Goal: Find specific page/section: Find specific page/section

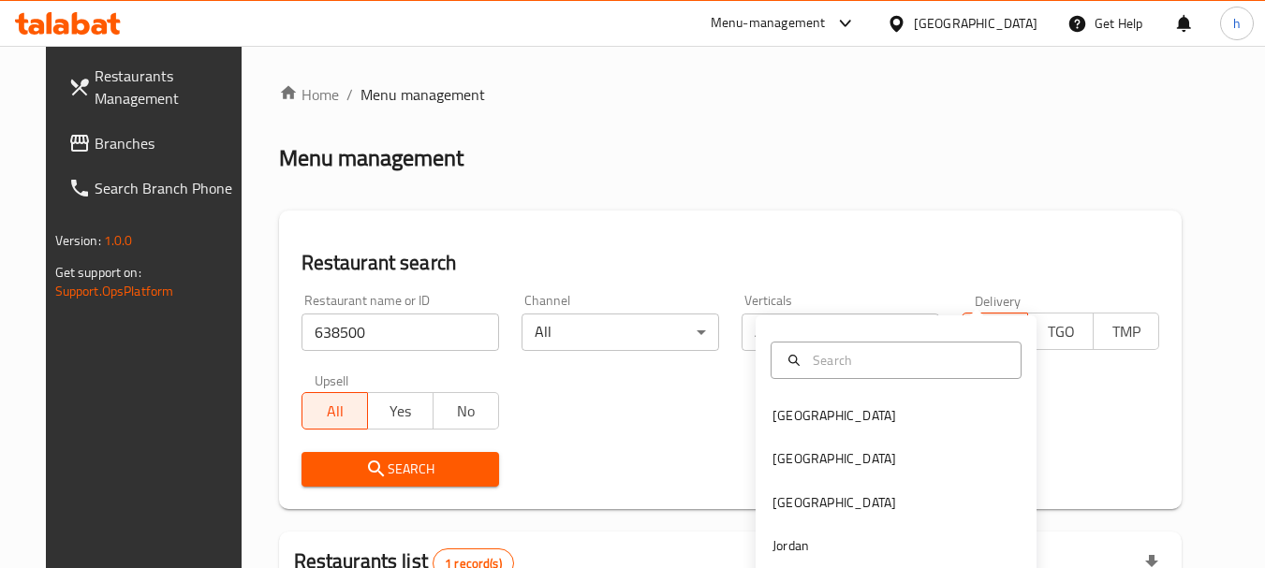
scroll to position [267, 0]
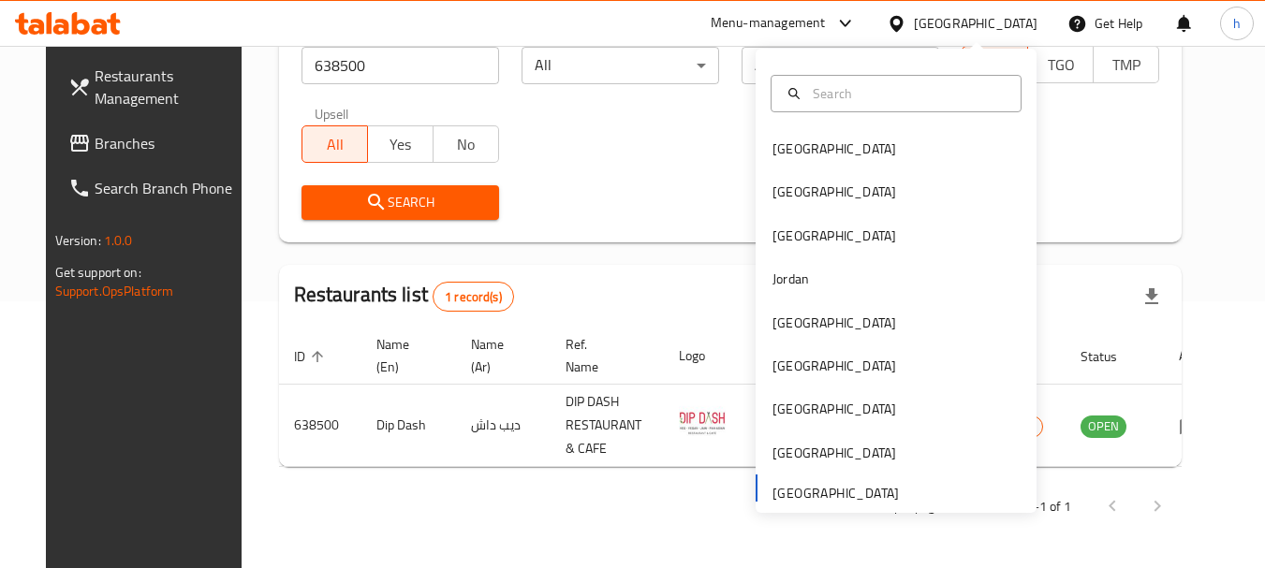
click at [95, 150] on span "Branches" at bounding box center [169, 143] width 148 height 22
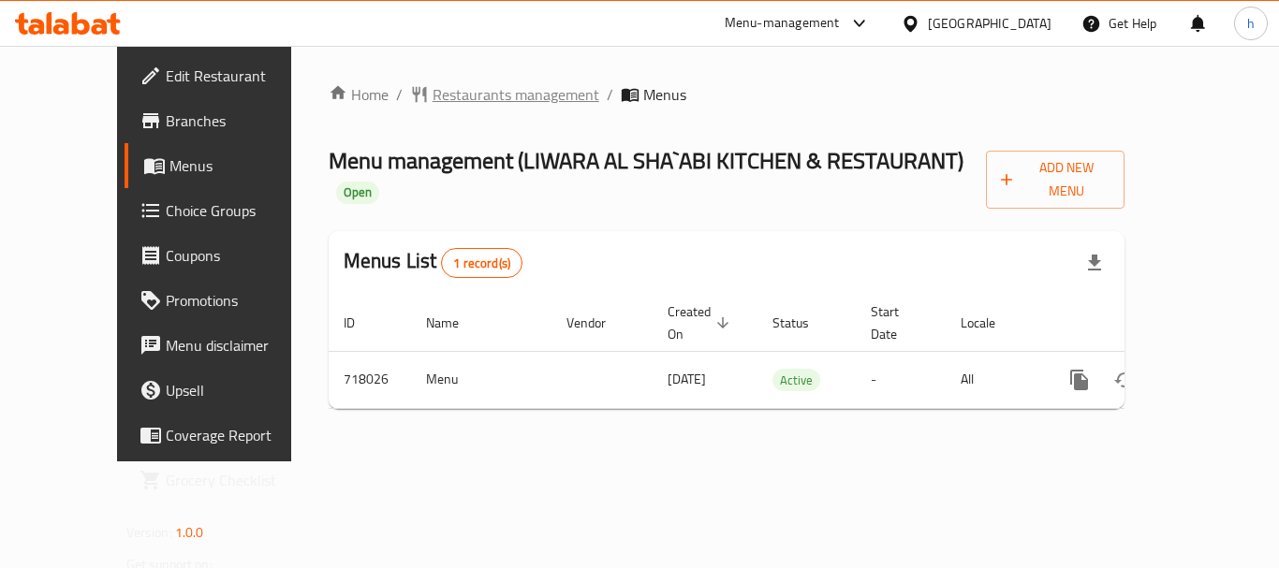
click at [473, 86] on span "Restaurants management" at bounding box center [516, 94] width 167 height 22
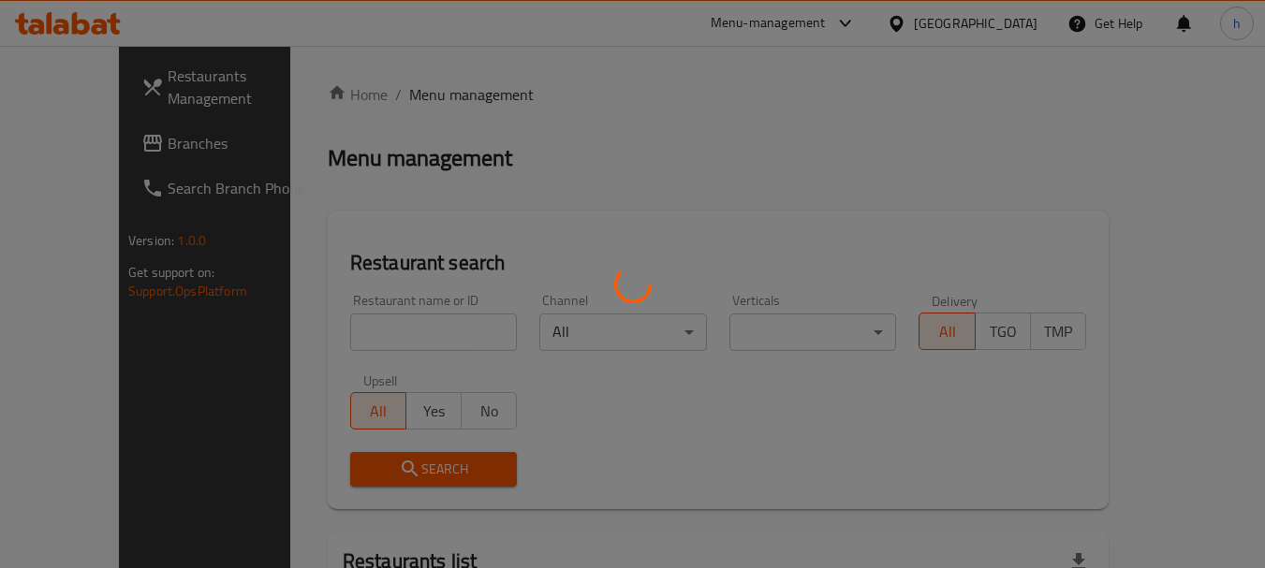
click at [473, 86] on div at bounding box center [632, 284] width 1265 height 568
click at [362, 329] on div at bounding box center [632, 284] width 1265 height 568
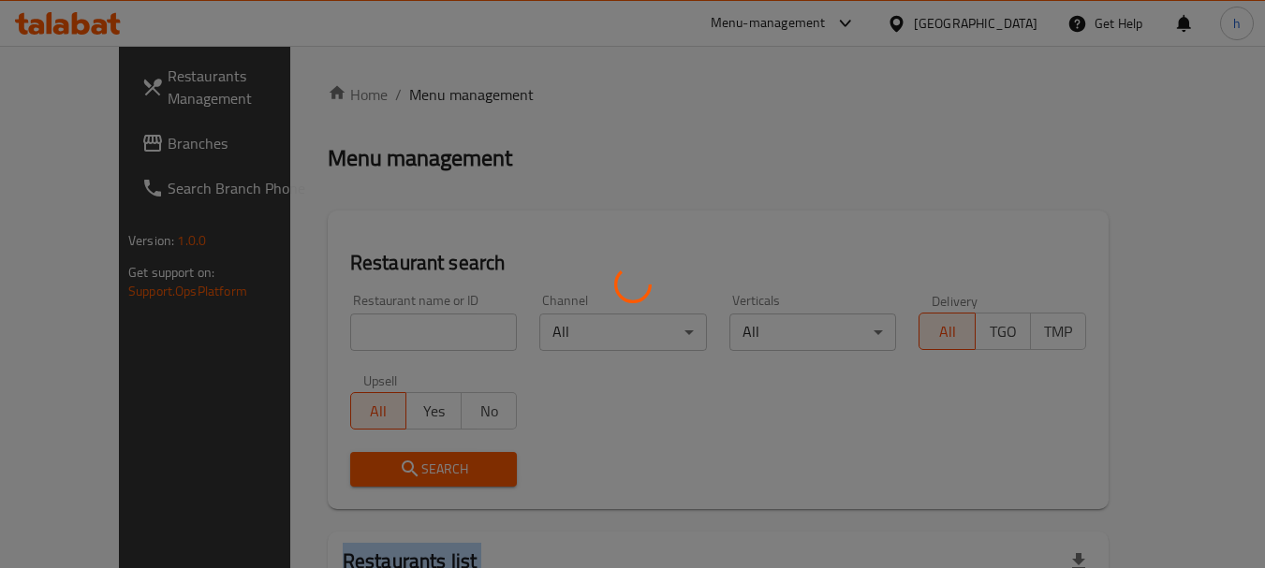
click at [362, 329] on div at bounding box center [632, 284] width 1265 height 568
click at [386, 329] on div at bounding box center [632, 284] width 1265 height 568
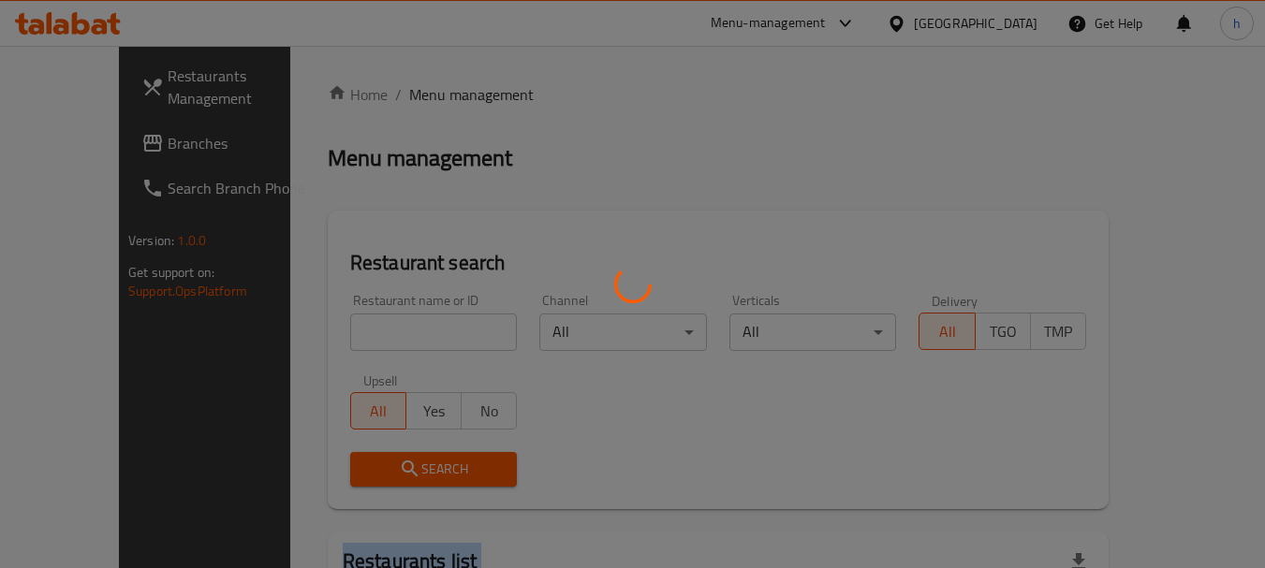
click at [386, 329] on div at bounding box center [632, 284] width 1265 height 568
click at [372, 328] on div at bounding box center [632, 284] width 1265 height 568
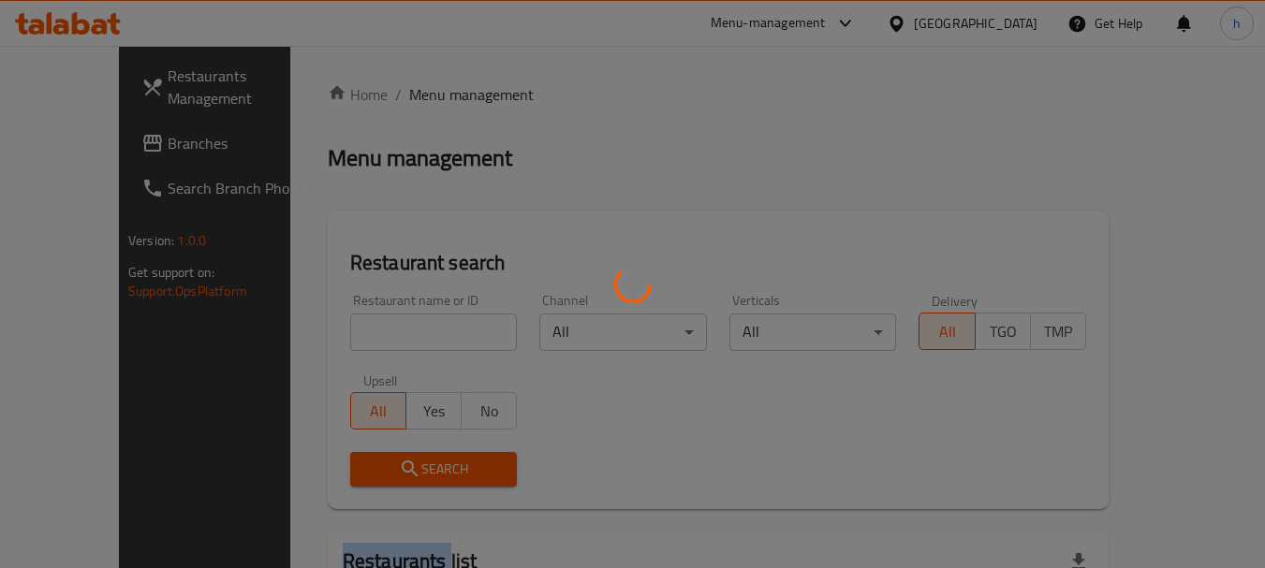
click at [372, 328] on div at bounding box center [632, 284] width 1265 height 568
click at [339, 334] on div at bounding box center [632, 284] width 1265 height 568
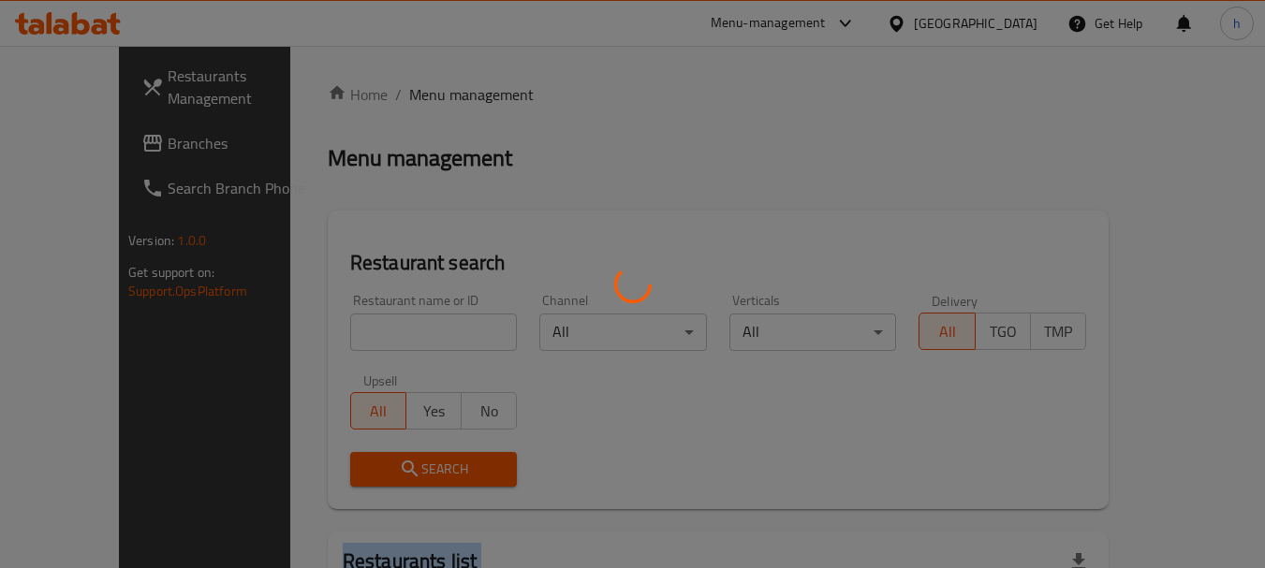
click at [339, 334] on div at bounding box center [632, 284] width 1265 height 568
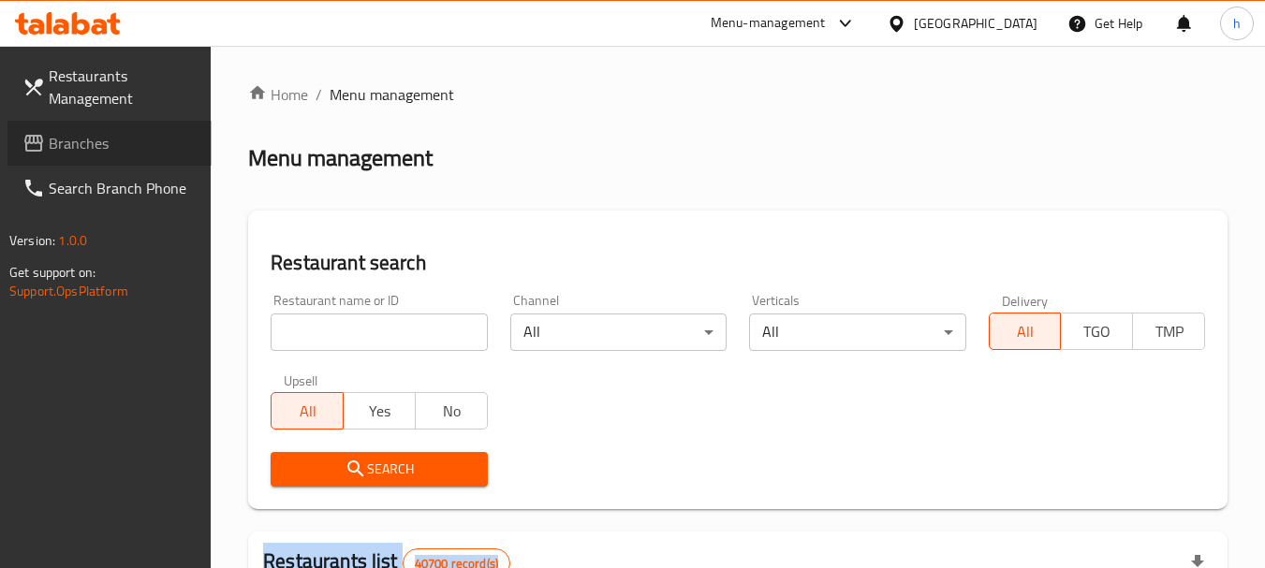
click at [64, 138] on span "Branches" at bounding box center [123, 143] width 148 height 22
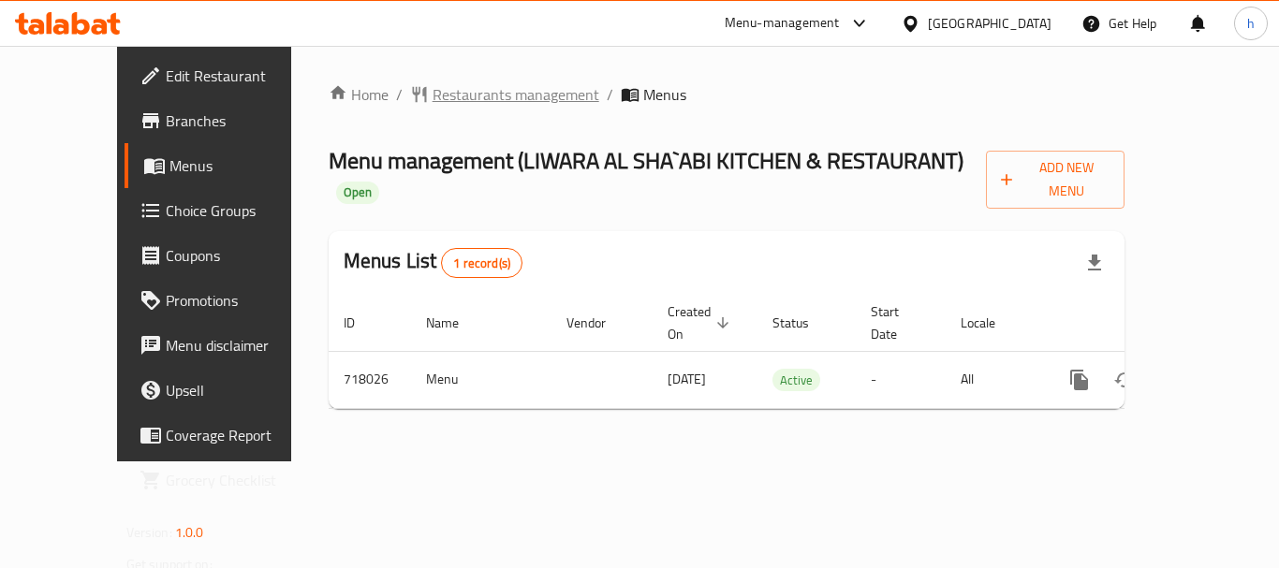
click at [474, 93] on span "Restaurants management" at bounding box center [516, 94] width 167 height 22
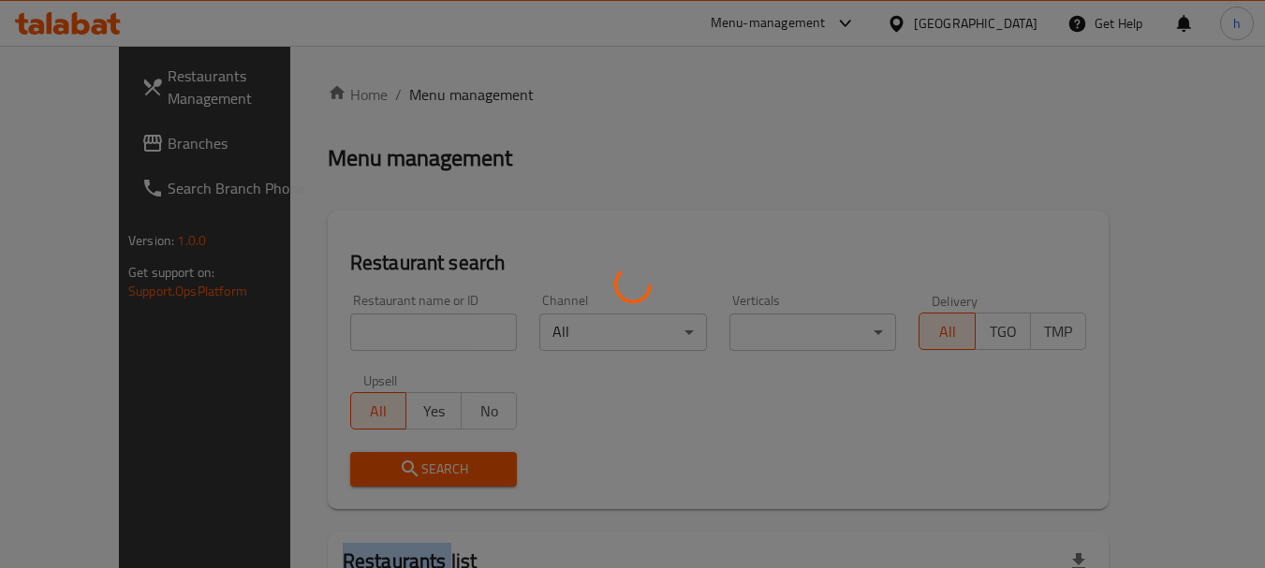
click at [474, 93] on div at bounding box center [632, 284] width 1265 height 568
click at [386, 327] on div at bounding box center [632, 284] width 1265 height 568
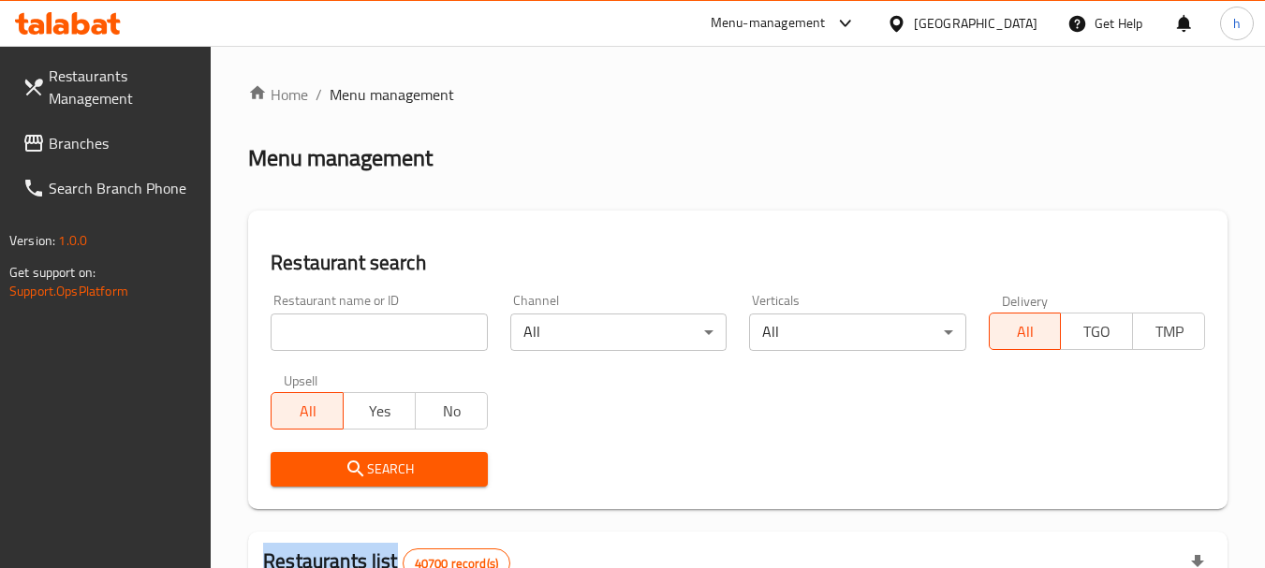
click at [386, 327] on div at bounding box center [632, 284] width 1265 height 568
click at [386, 327] on input "search" at bounding box center [379, 332] width 216 height 37
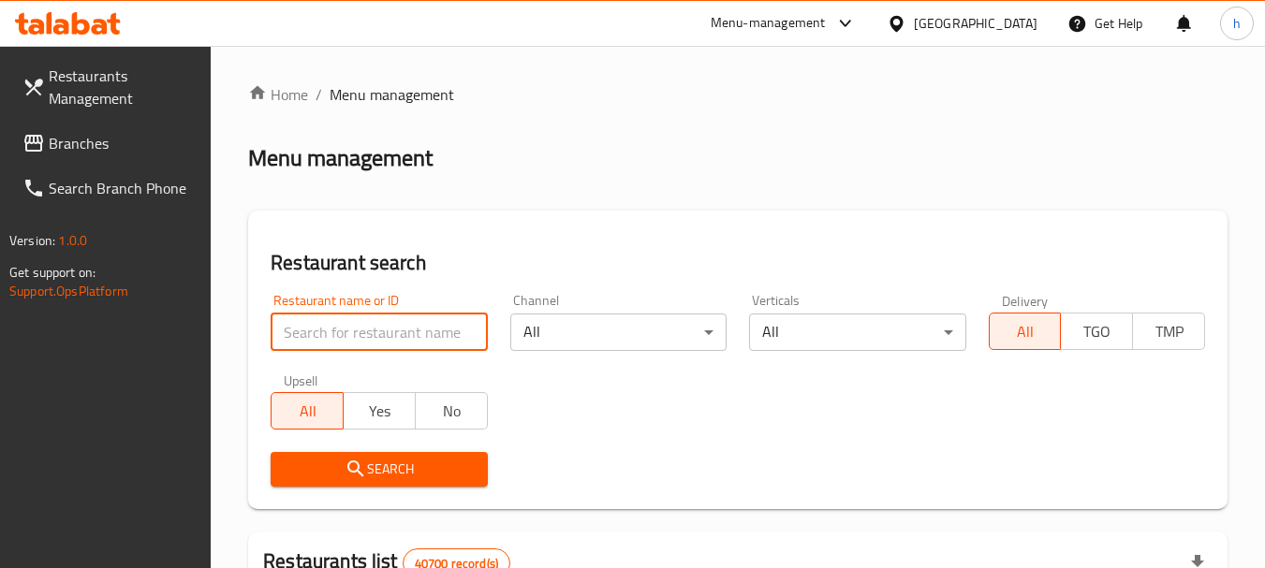
click at [386, 327] on input "search" at bounding box center [379, 332] width 216 height 37
paste input "645712"
type input "645712"
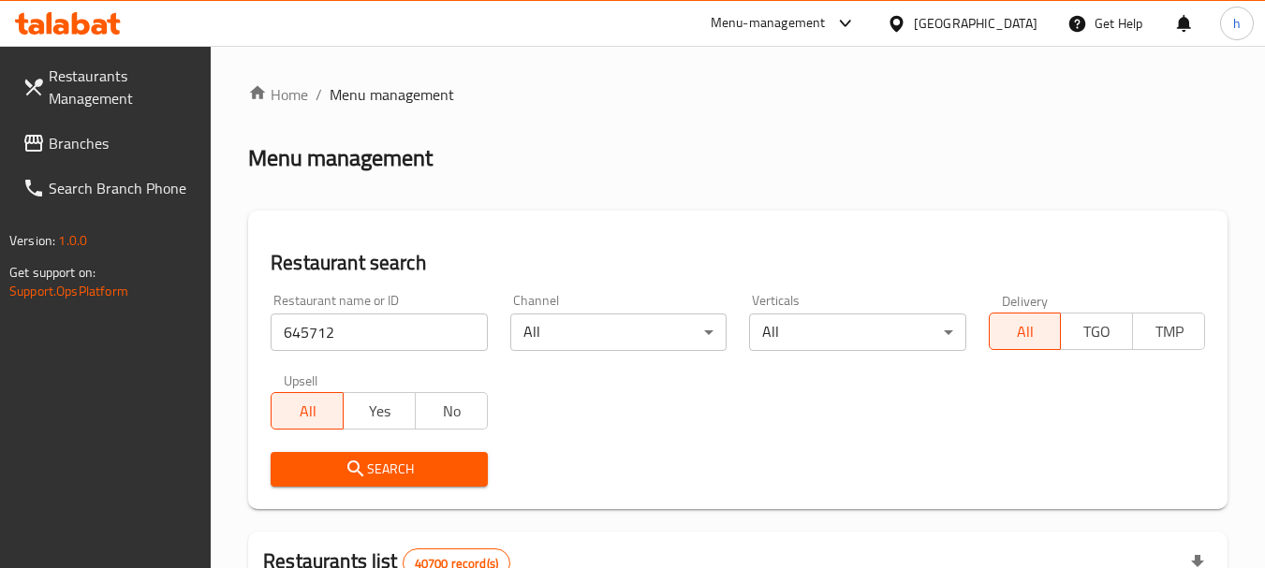
click at [366, 465] on icon "submit" at bounding box center [356, 469] width 22 height 22
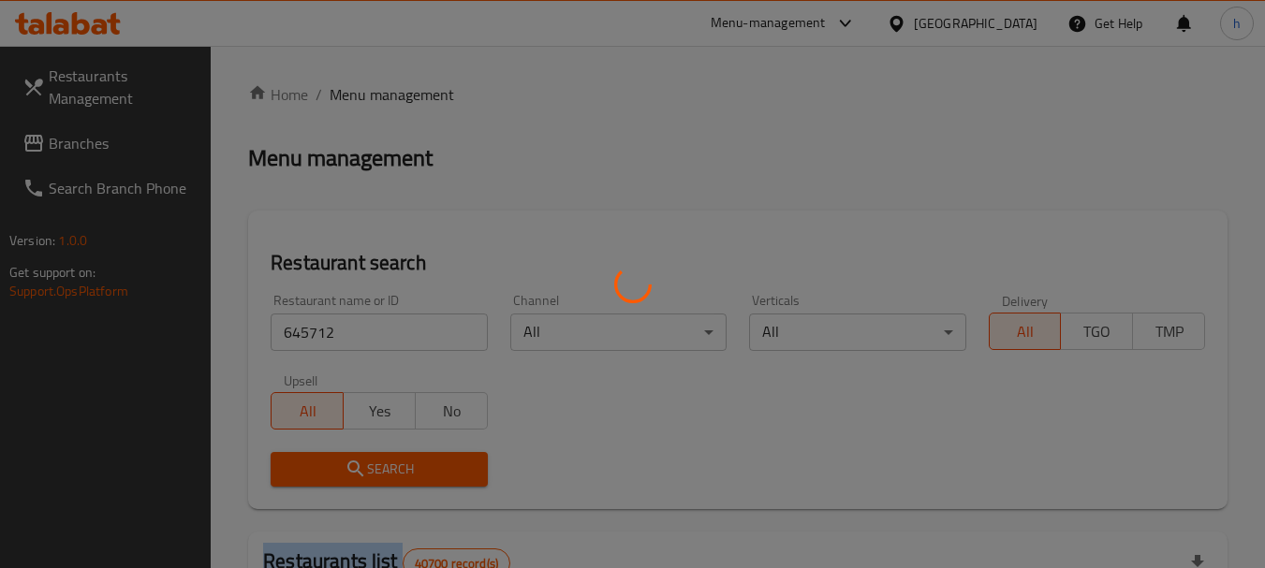
click at [366, 465] on div at bounding box center [632, 284] width 1265 height 568
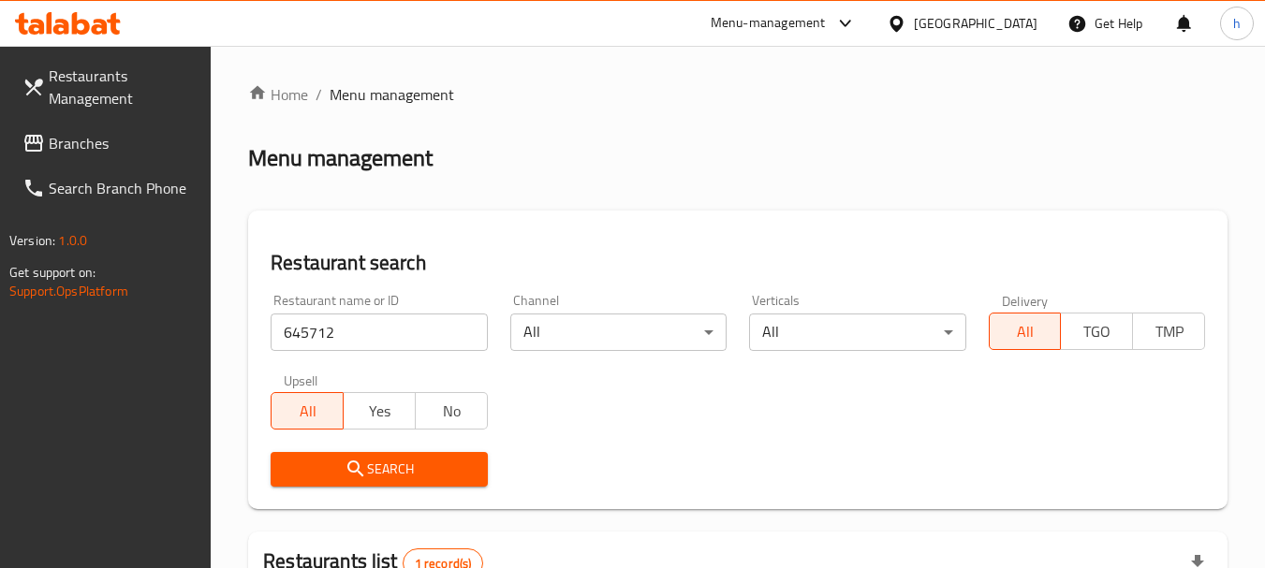
click at [975, 22] on div "[GEOGRAPHIC_DATA]" at bounding box center [976, 23] width 124 height 21
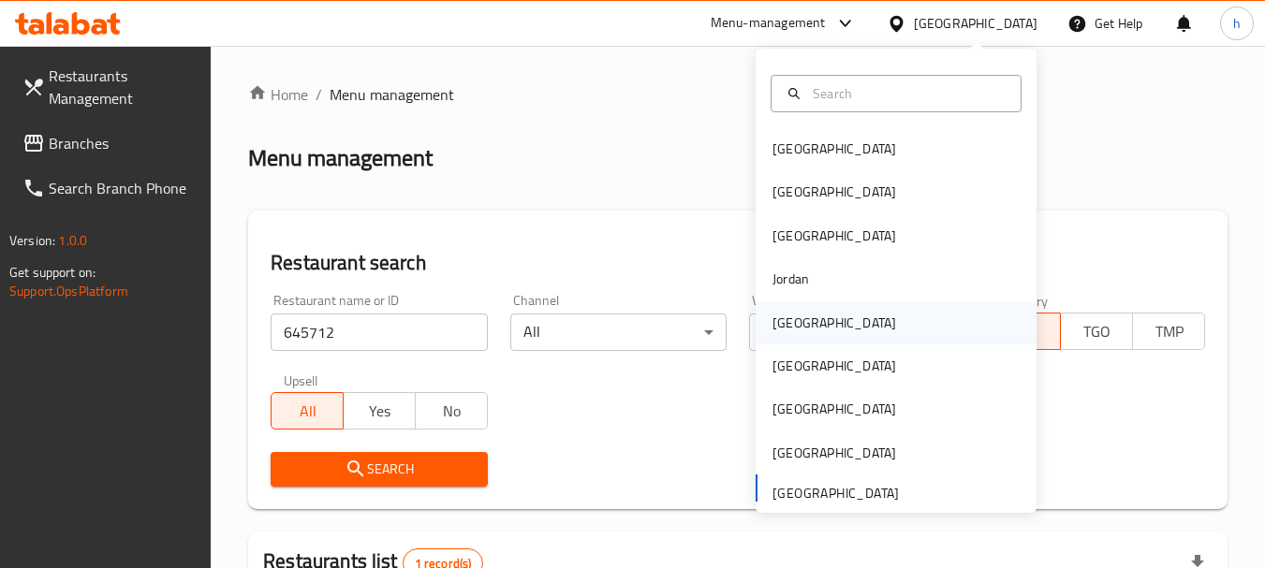
click at [780, 325] on div "Kuwait" at bounding box center [835, 323] width 124 height 21
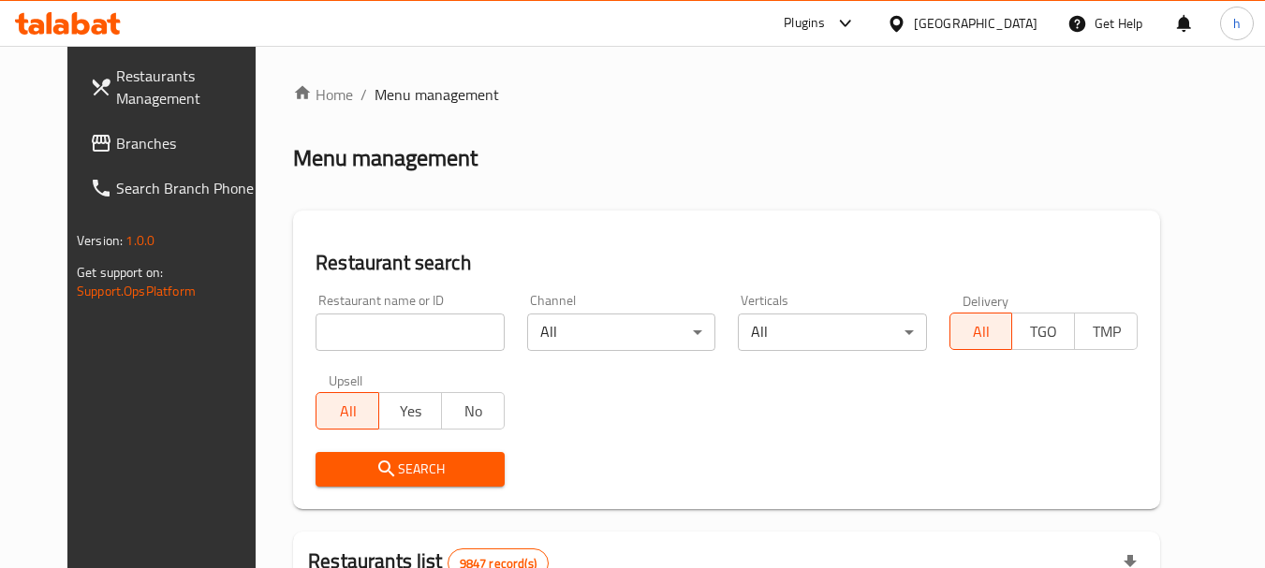
click at [116, 142] on span "Branches" at bounding box center [190, 143] width 148 height 22
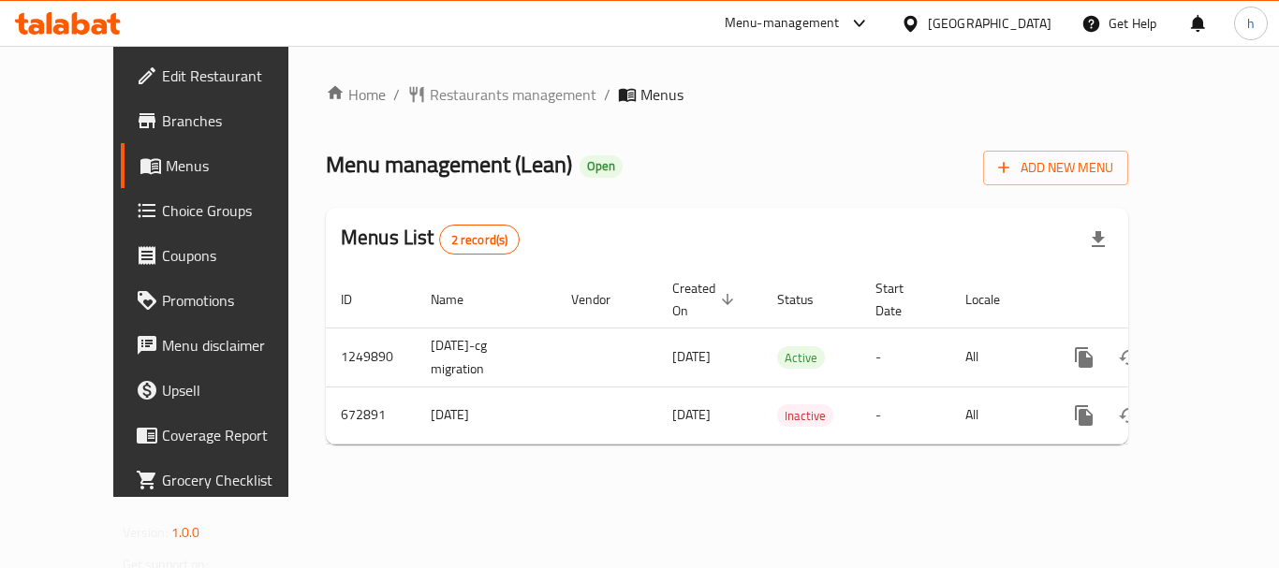
click at [414, 94] on div "Home / Restaurants management / Menus Menu management ( Lean ) Open Add New Men…" at bounding box center [727, 271] width 803 height 376
click at [430, 94] on span "Restaurants management" at bounding box center [513, 94] width 167 height 22
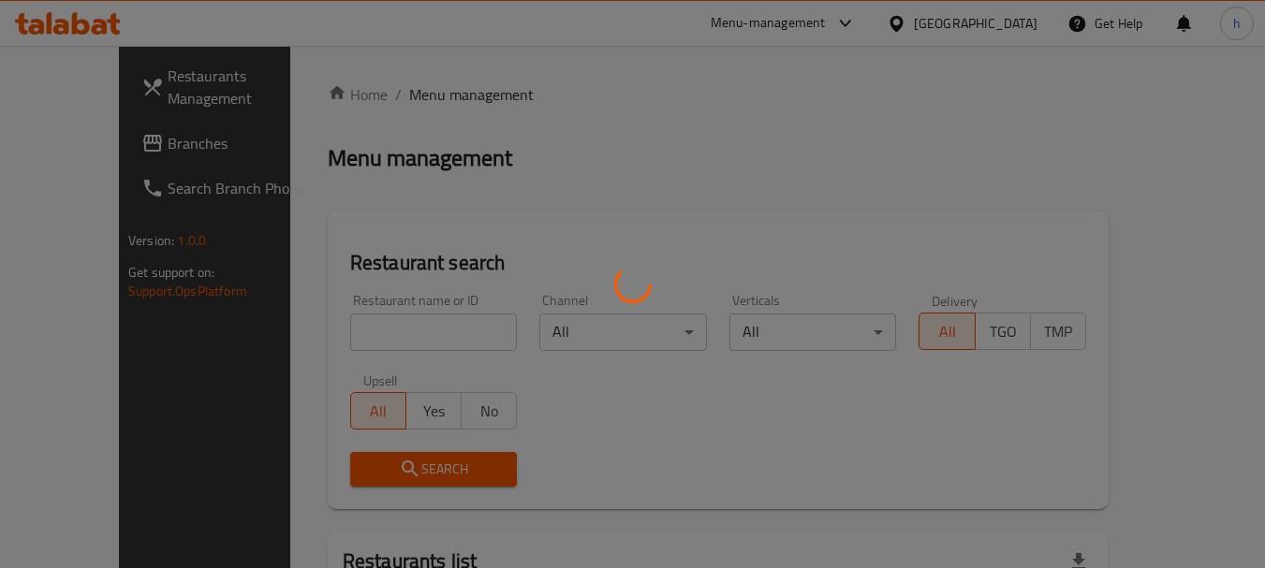
click at [336, 318] on div at bounding box center [632, 284] width 1265 height 568
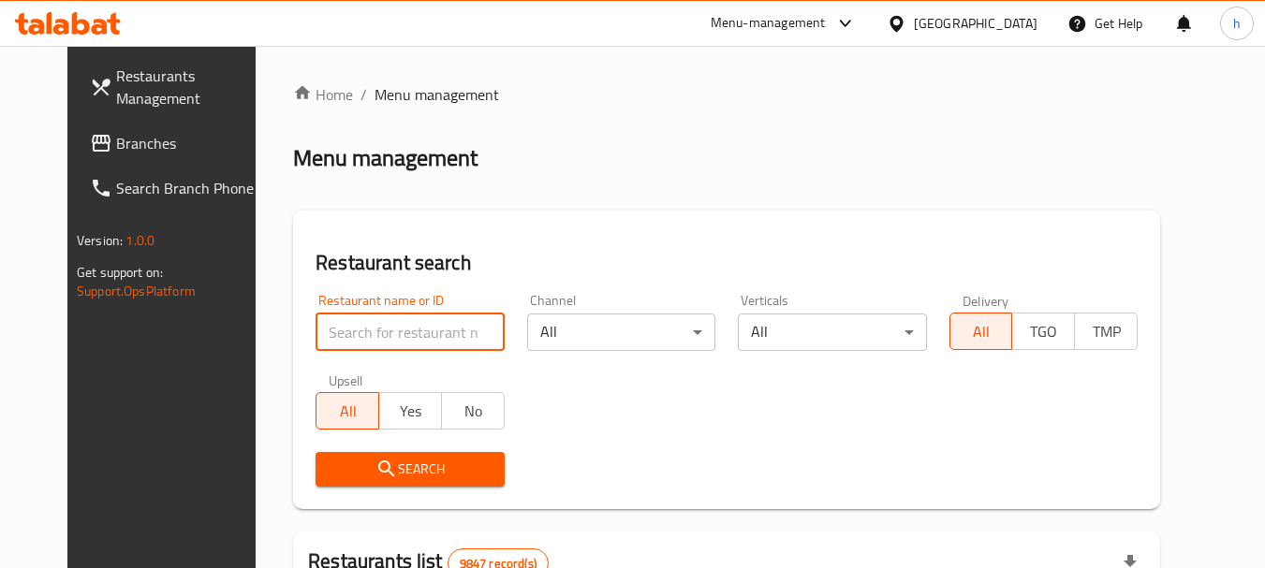
click at [330, 338] on input "search" at bounding box center [410, 332] width 188 height 37
paste input "642305"
type input "642305"
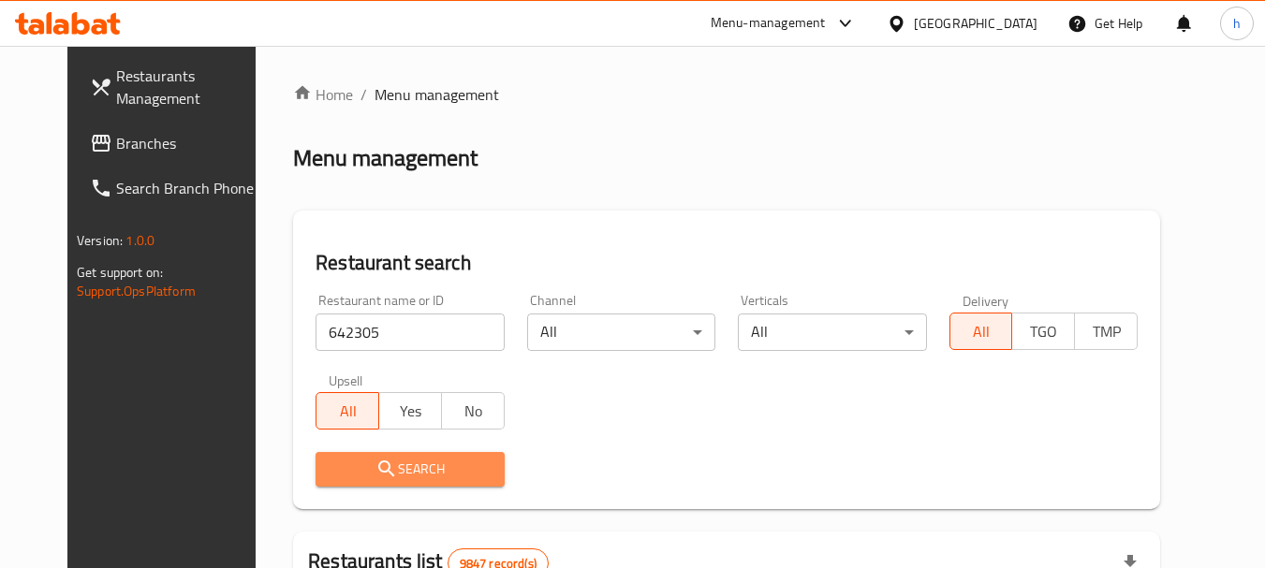
click at [383, 466] on span "Search" at bounding box center [410, 469] width 158 height 23
click at [383, 466] on div at bounding box center [632, 284] width 1265 height 568
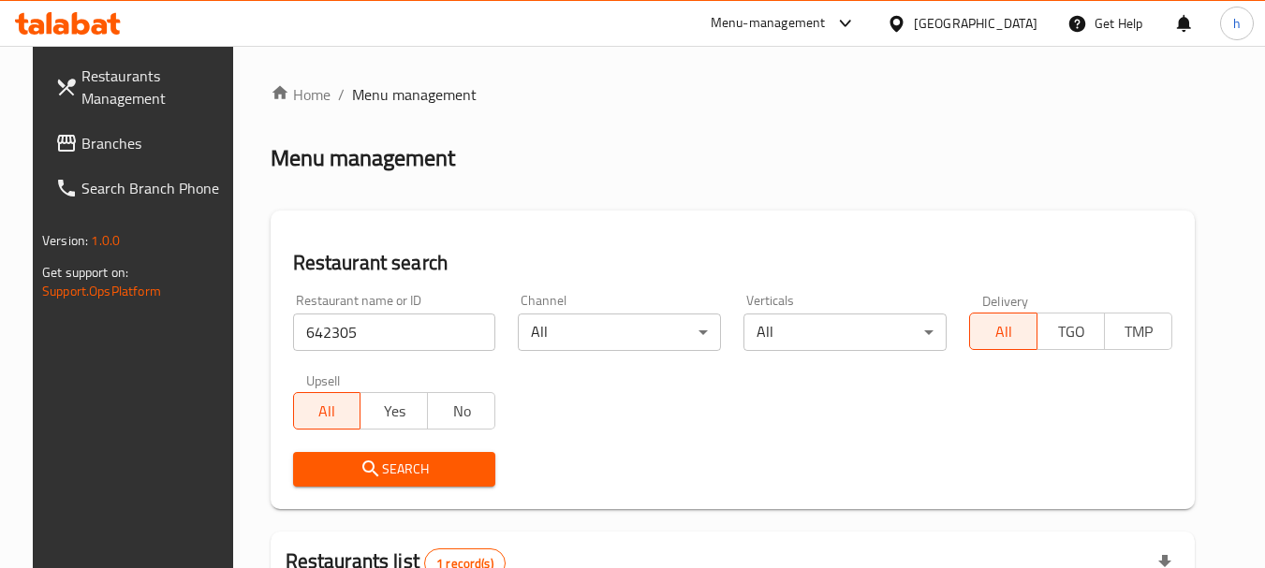
drag, startPoint x: 1009, startPoint y: 18, endPoint x: 1006, endPoint y: 38, distance: 20.9
click at [1009, 18] on div "Kuwait" at bounding box center [976, 23] width 124 height 21
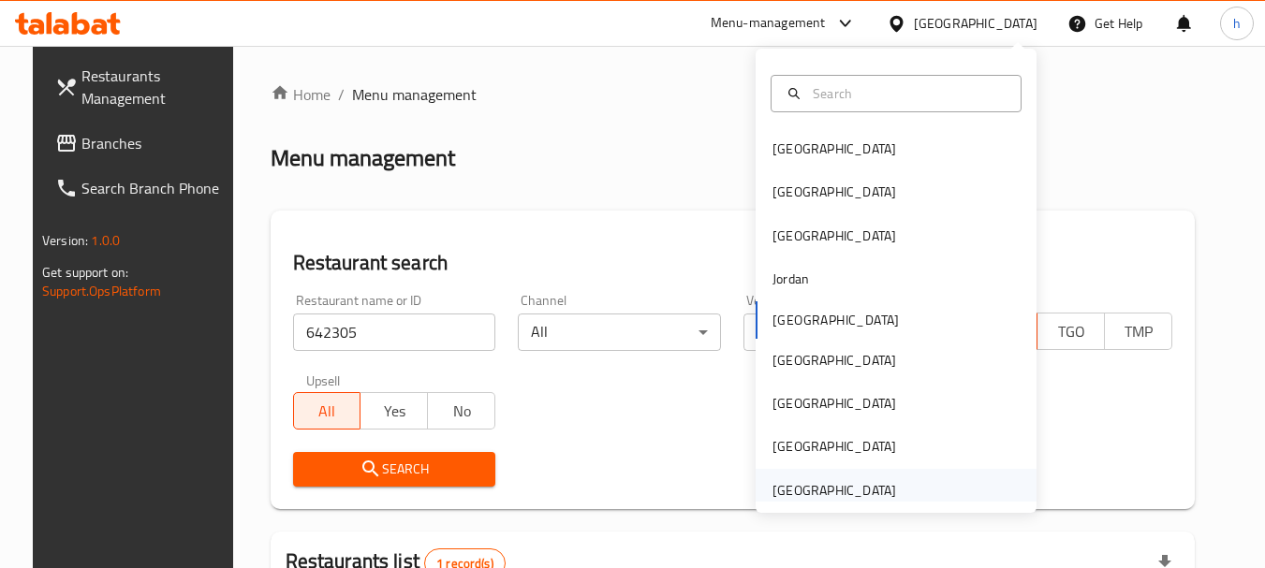
click at [787, 491] on div "[GEOGRAPHIC_DATA]" at bounding box center [835, 490] width 124 height 21
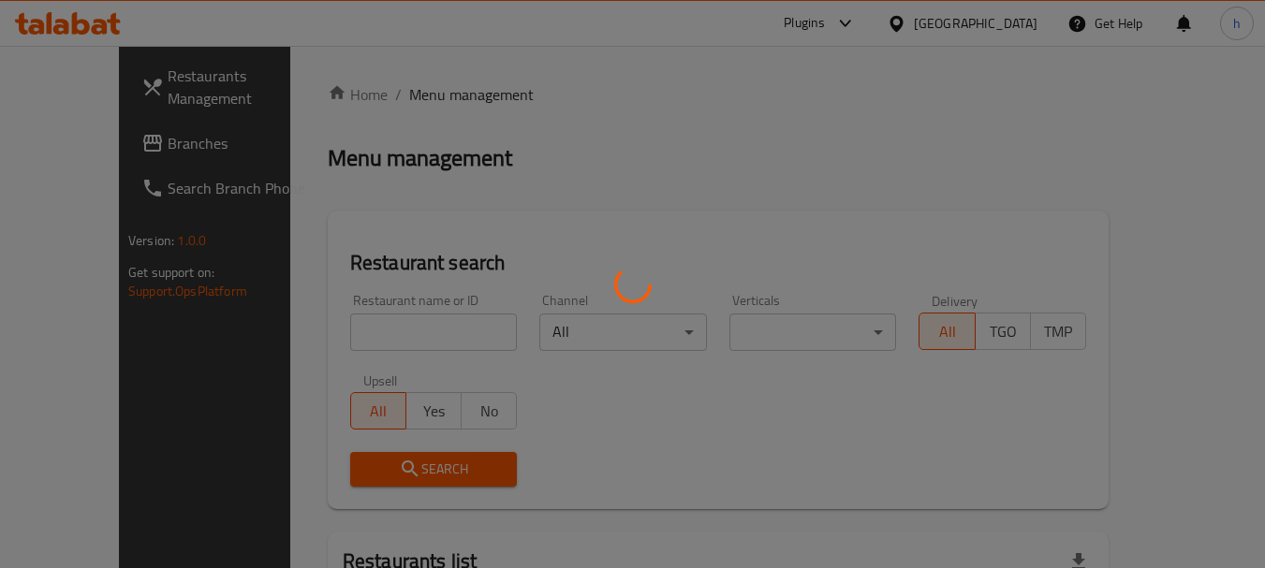
click at [109, 147] on div at bounding box center [632, 284] width 1265 height 568
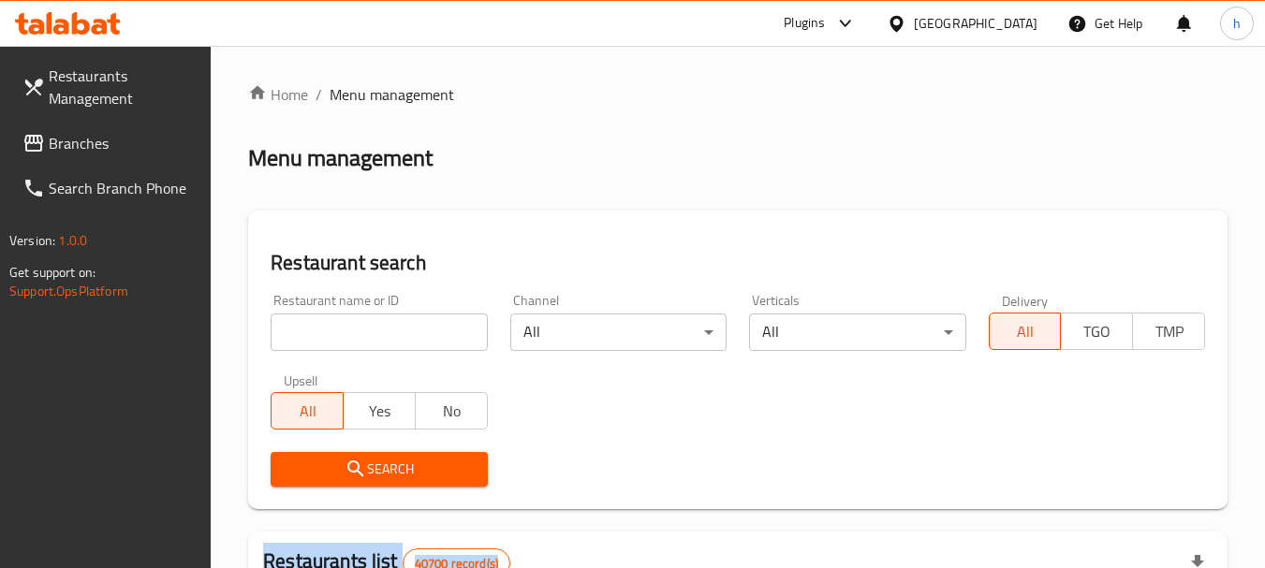
click at [82, 141] on span "Branches" at bounding box center [123, 143] width 148 height 22
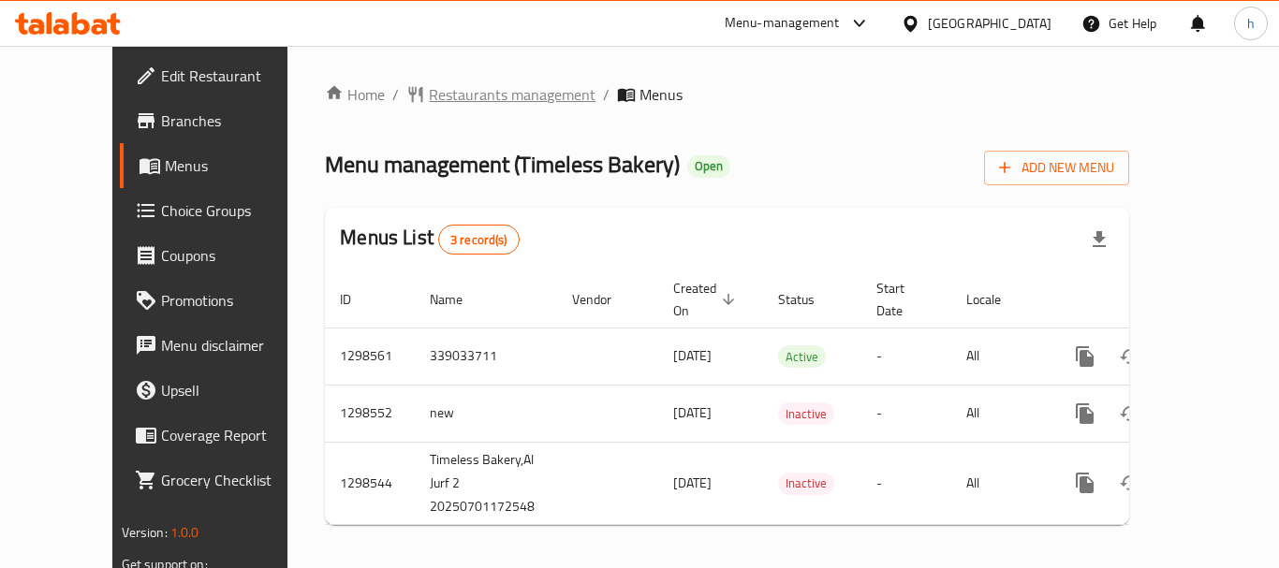
click at [432, 91] on span "Restaurants management" at bounding box center [512, 94] width 167 height 22
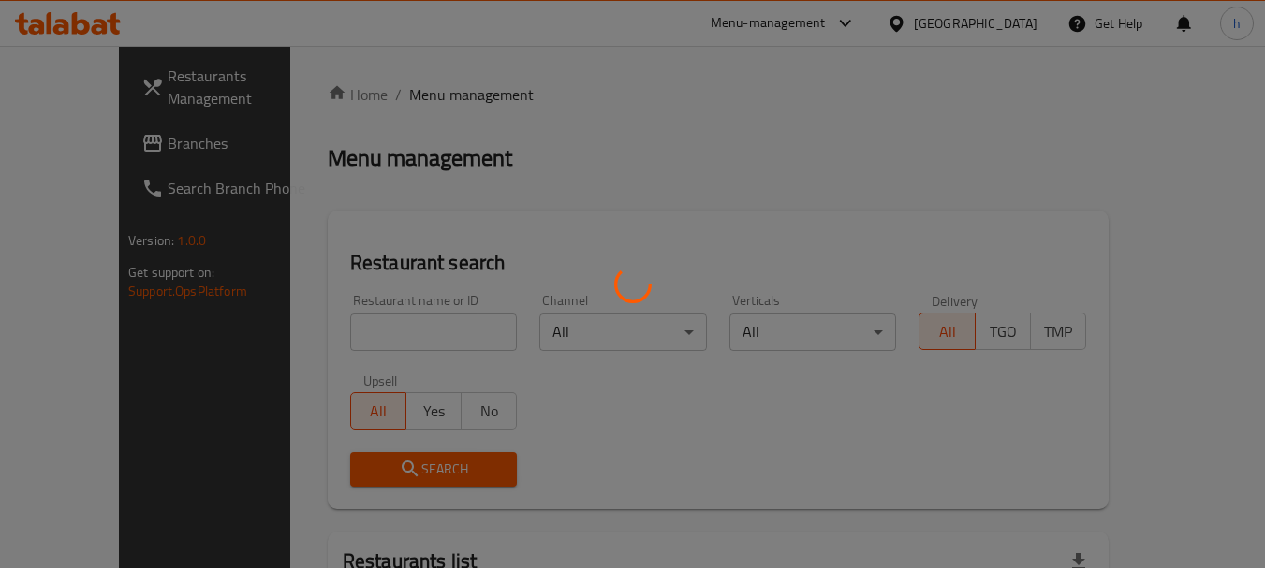
click at [352, 323] on div at bounding box center [632, 284] width 1265 height 568
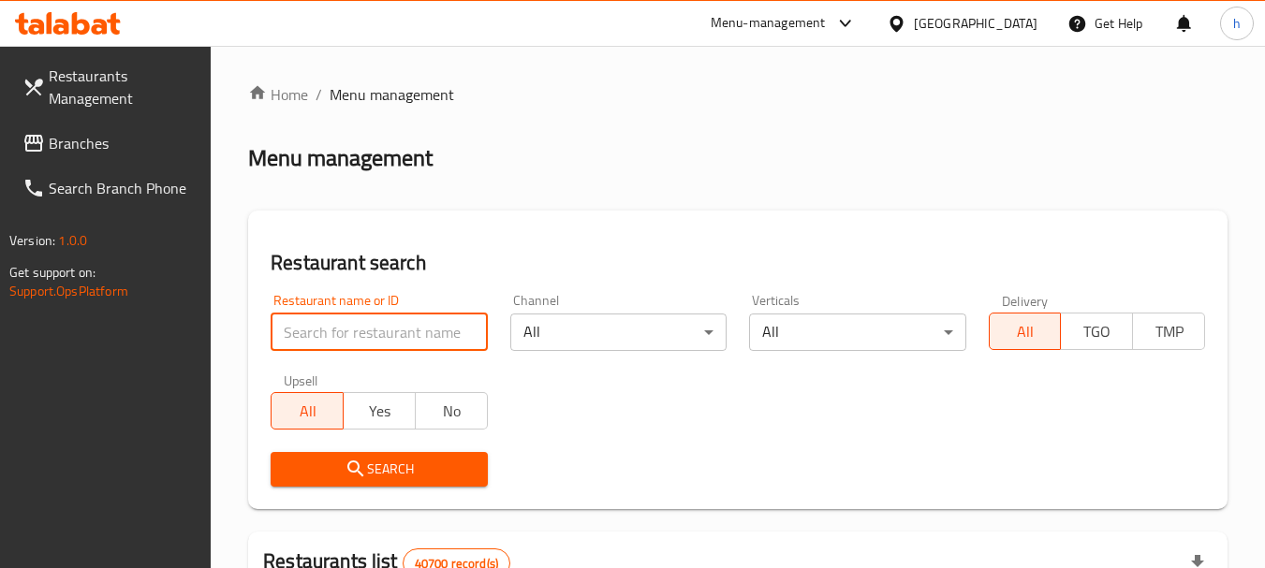
click at [344, 346] on input "search" at bounding box center [379, 332] width 216 height 37
paste input "700979"
type input "700979"
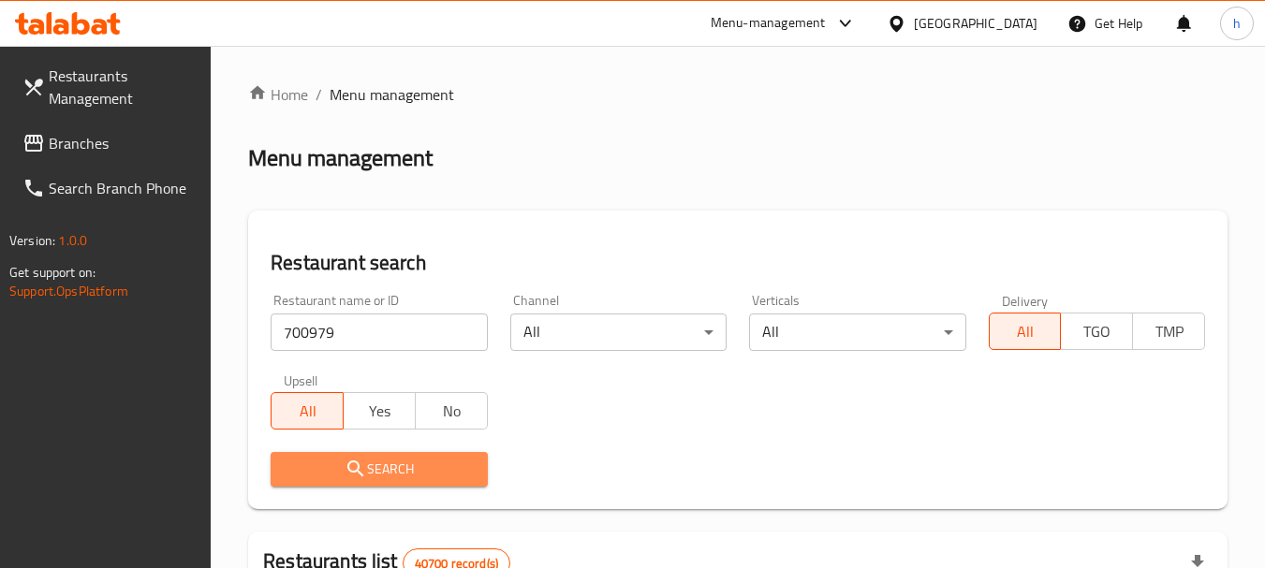
click at [350, 478] on icon "submit" at bounding box center [356, 469] width 22 height 22
click at [350, 478] on div at bounding box center [632, 284] width 1265 height 568
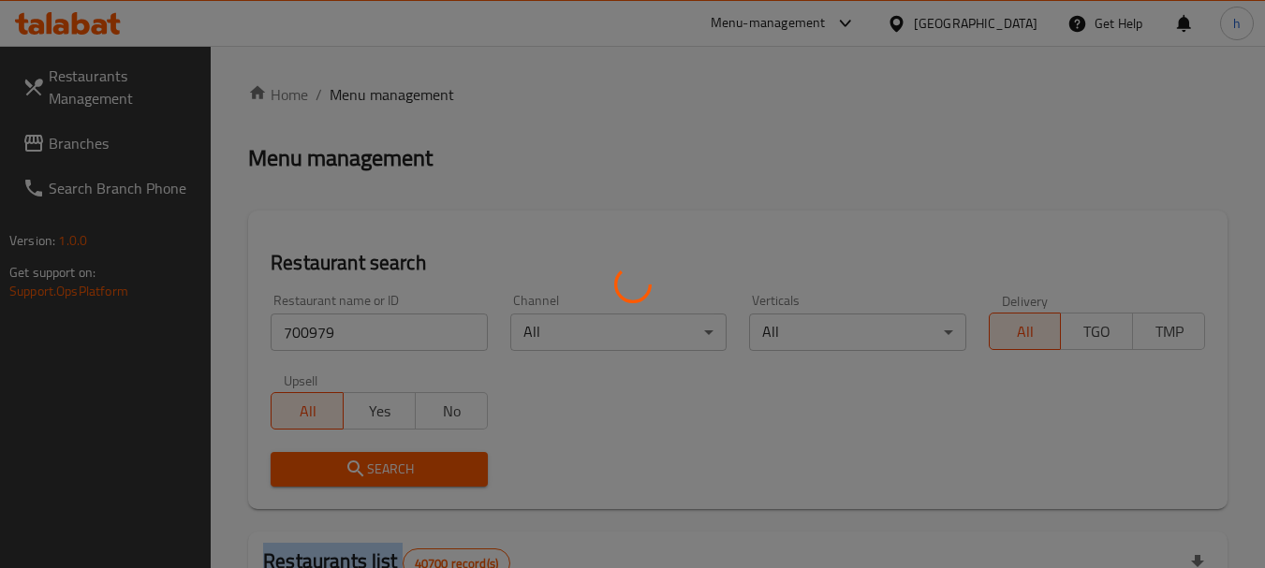
click at [350, 478] on div at bounding box center [632, 284] width 1265 height 568
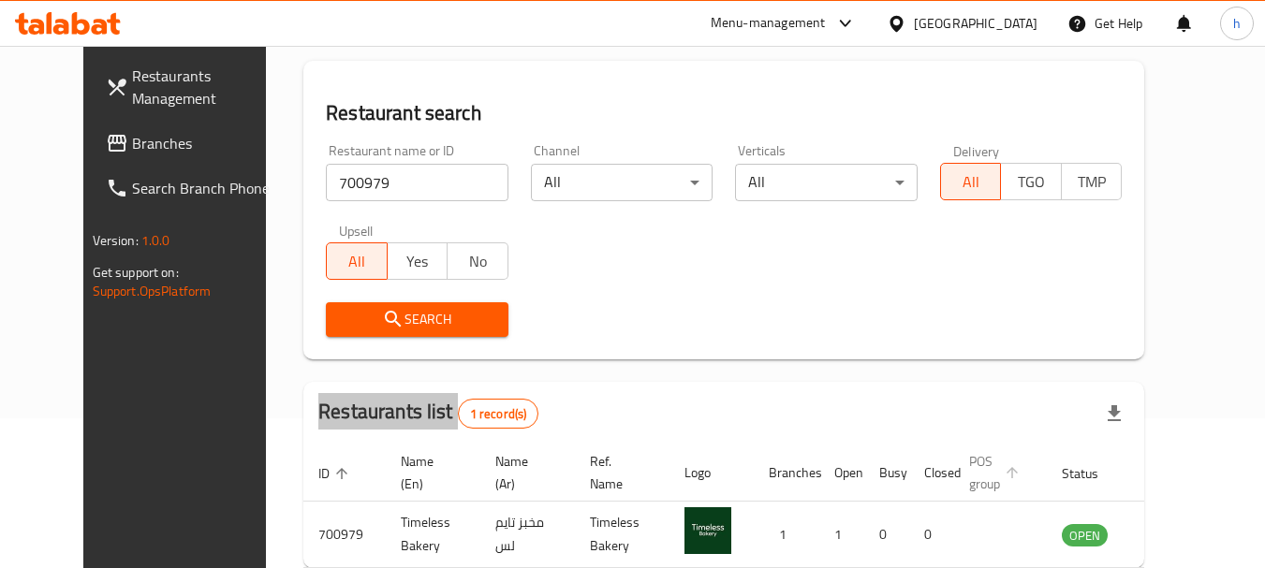
scroll to position [243, 0]
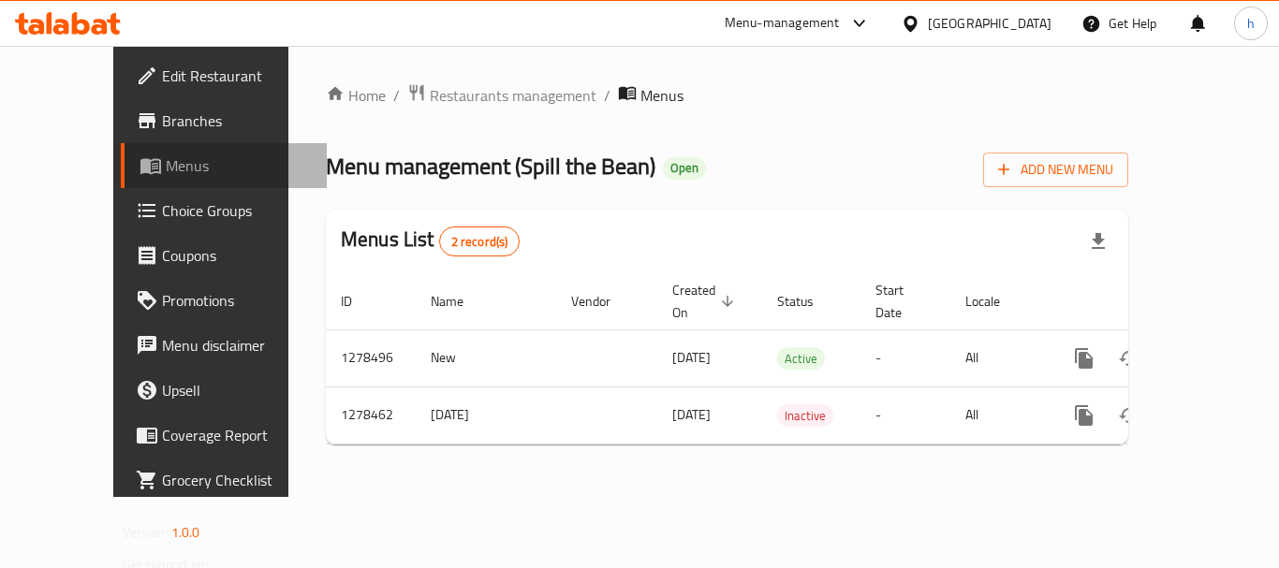
click at [166, 163] on span "Menus" at bounding box center [239, 166] width 146 height 22
click at [162, 121] on span "Branches" at bounding box center [237, 121] width 150 height 22
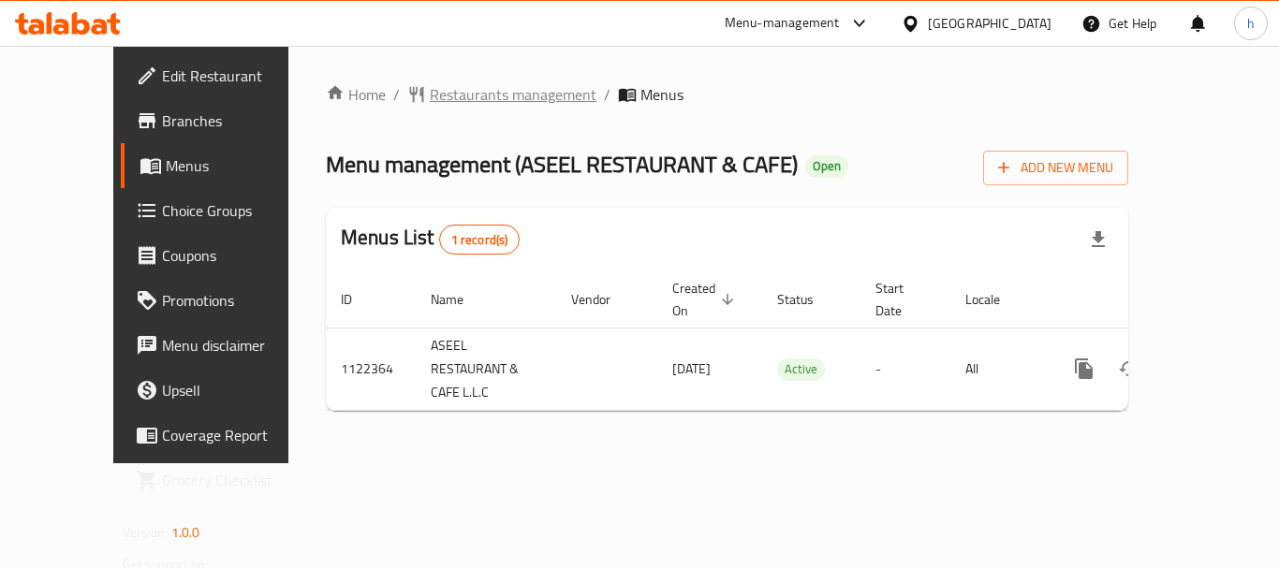
click at [470, 96] on span "Restaurants management" at bounding box center [513, 94] width 167 height 22
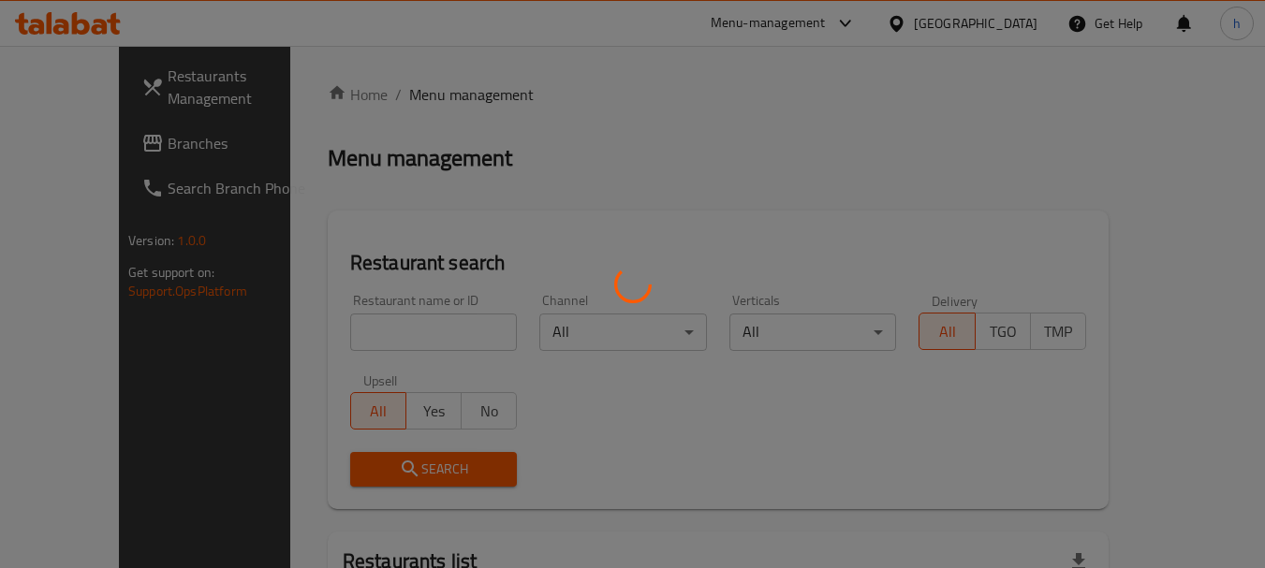
click at [345, 331] on div at bounding box center [632, 284] width 1265 height 568
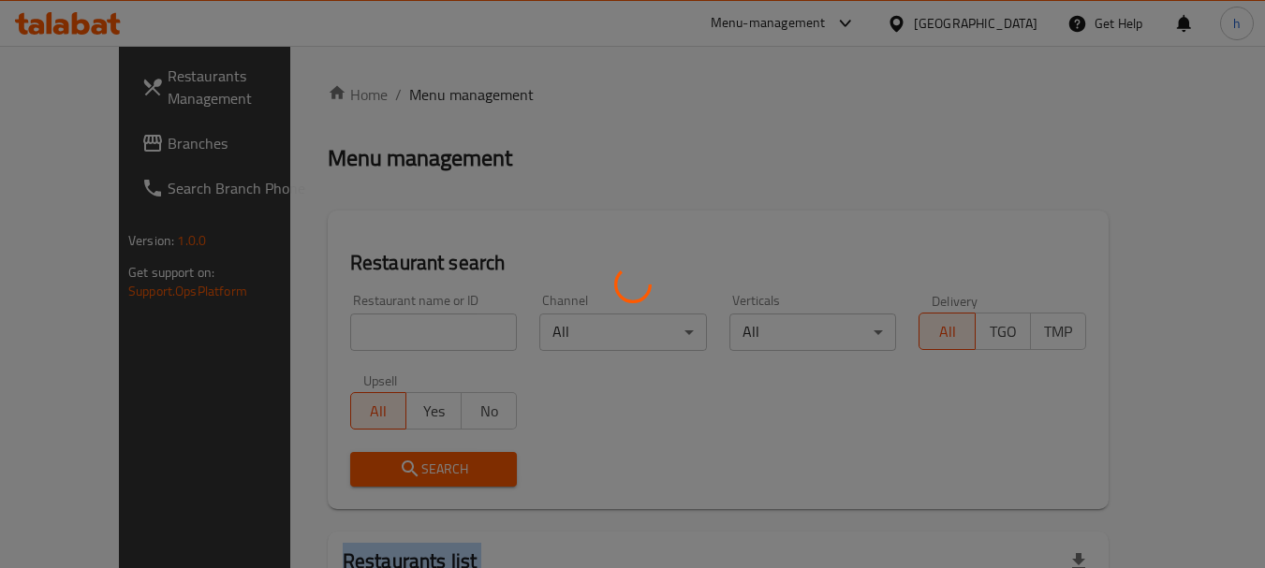
click at [345, 331] on div at bounding box center [632, 284] width 1265 height 568
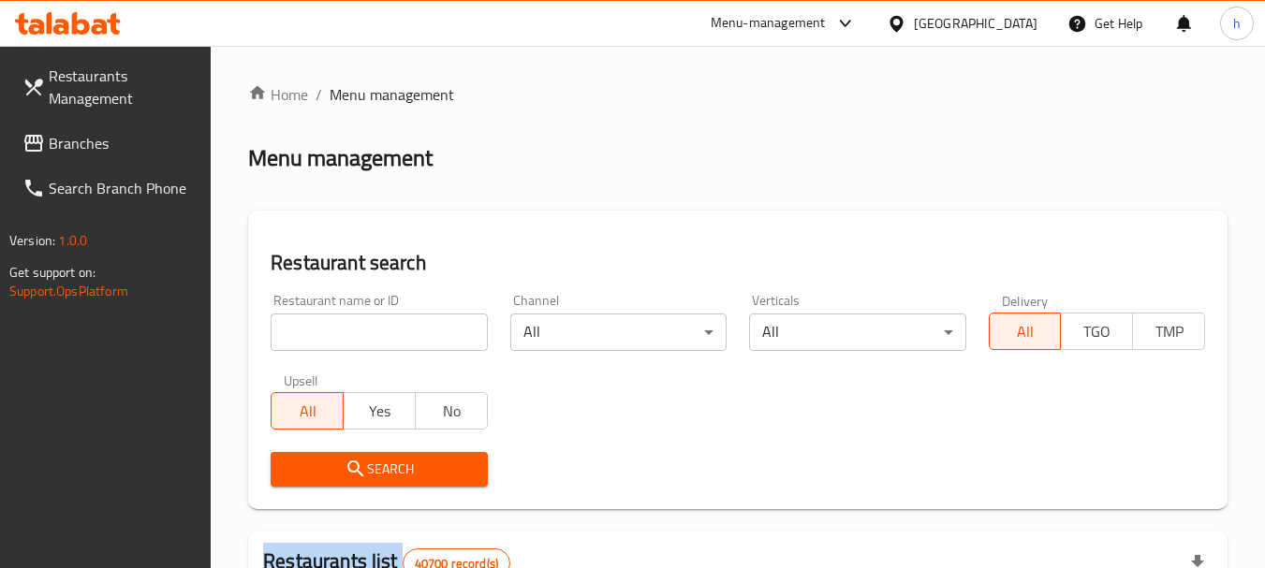
click at [345, 331] on input "search" at bounding box center [379, 332] width 216 height 37
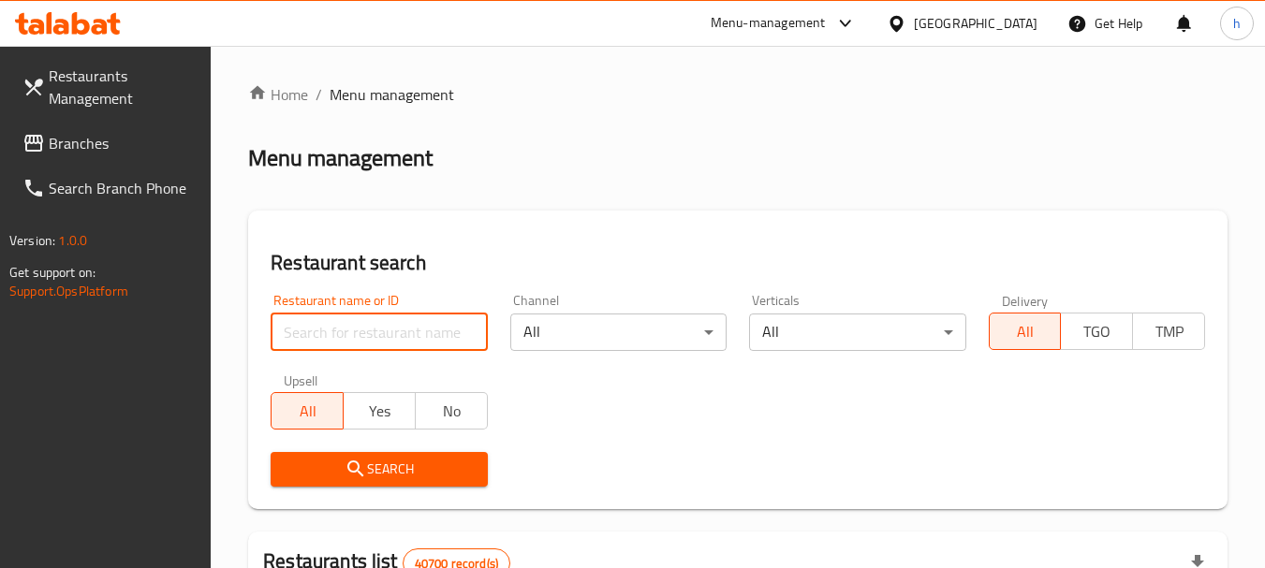
paste input "666030"
type input "666030"
click at [373, 458] on span "Search" at bounding box center [379, 469] width 186 height 23
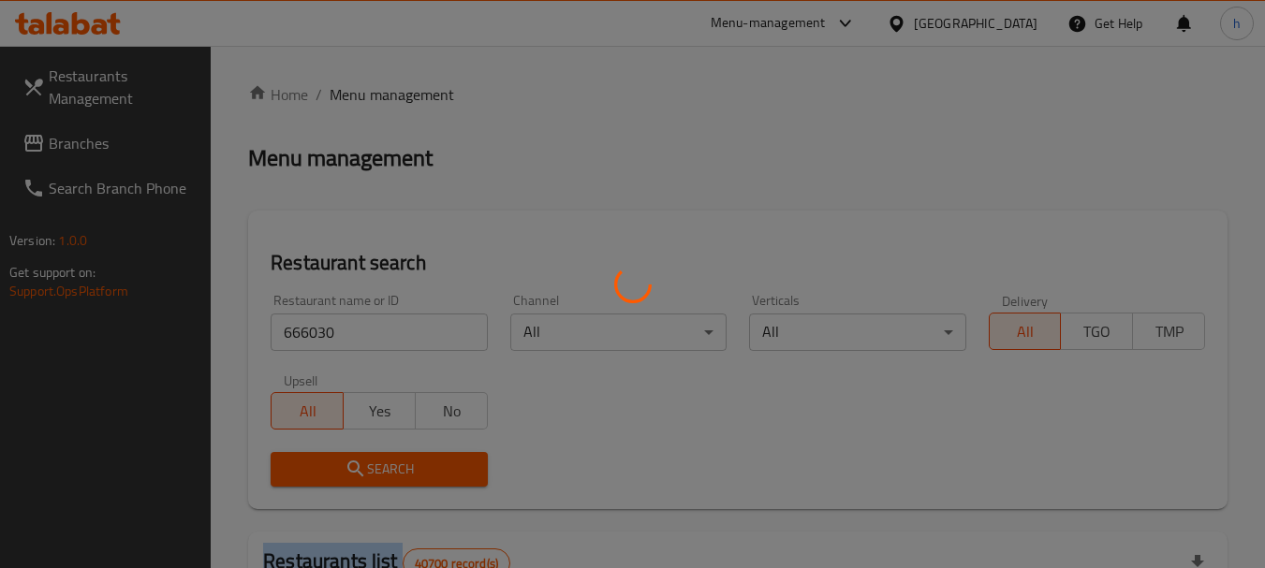
click at [373, 458] on div at bounding box center [632, 284] width 1265 height 568
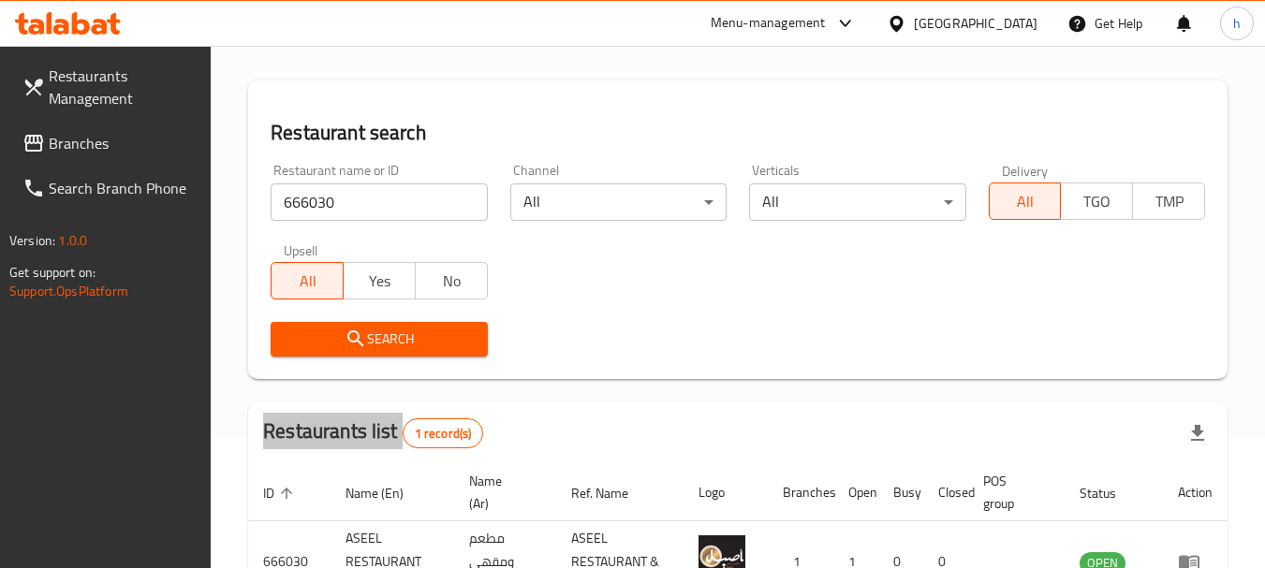
scroll to position [267, 0]
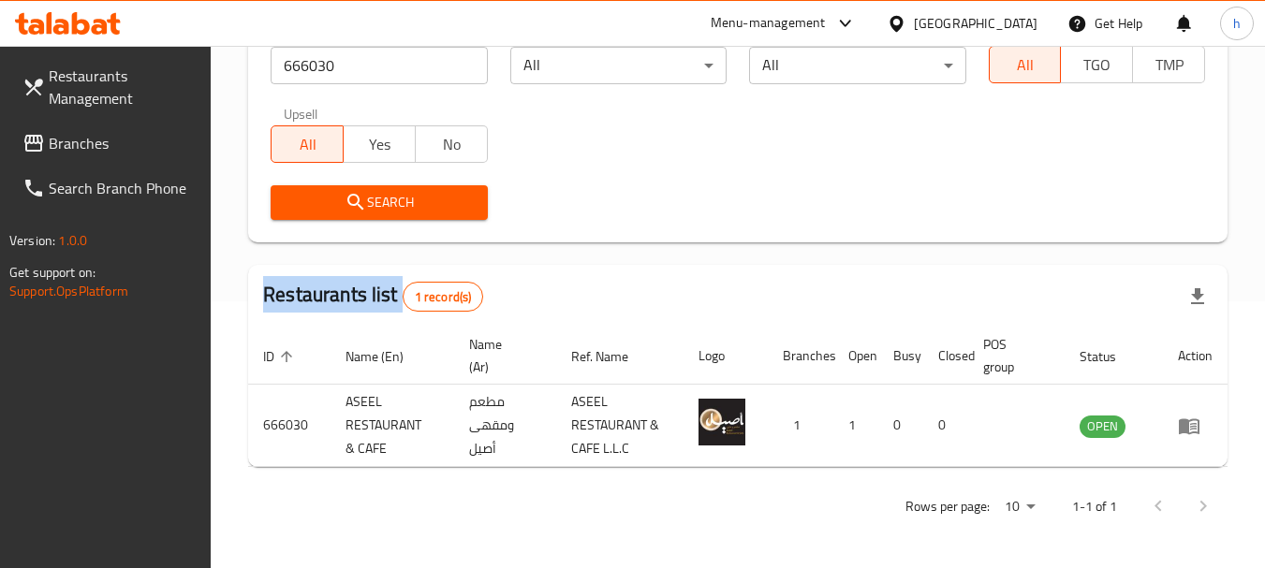
click at [85, 142] on span "Branches" at bounding box center [123, 143] width 148 height 22
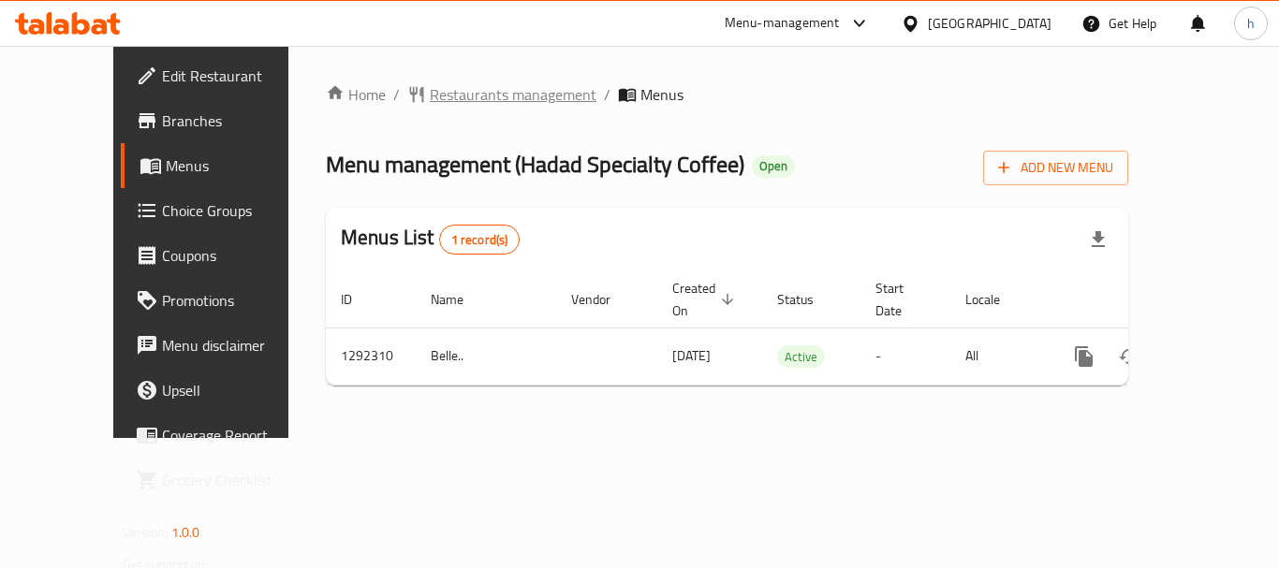
click at [459, 100] on span "Restaurants management" at bounding box center [513, 94] width 167 height 22
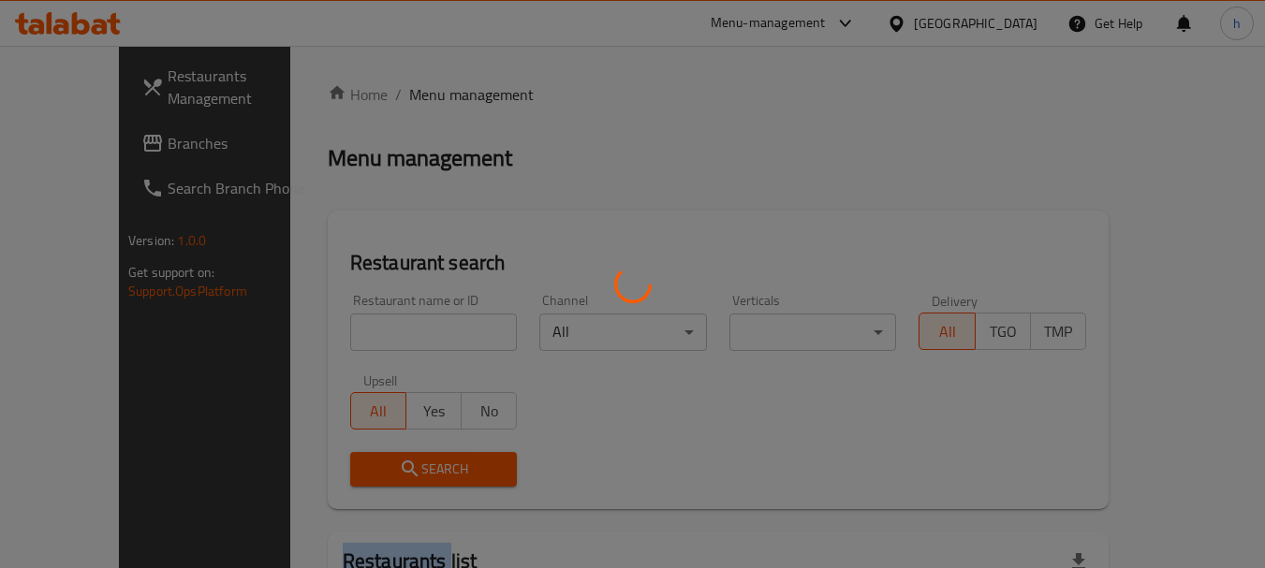
click at [459, 100] on div at bounding box center [632, 284] width 1265 height 568
click at [378, 331] on div at bounding box center [632, 284] width 1265 height 568
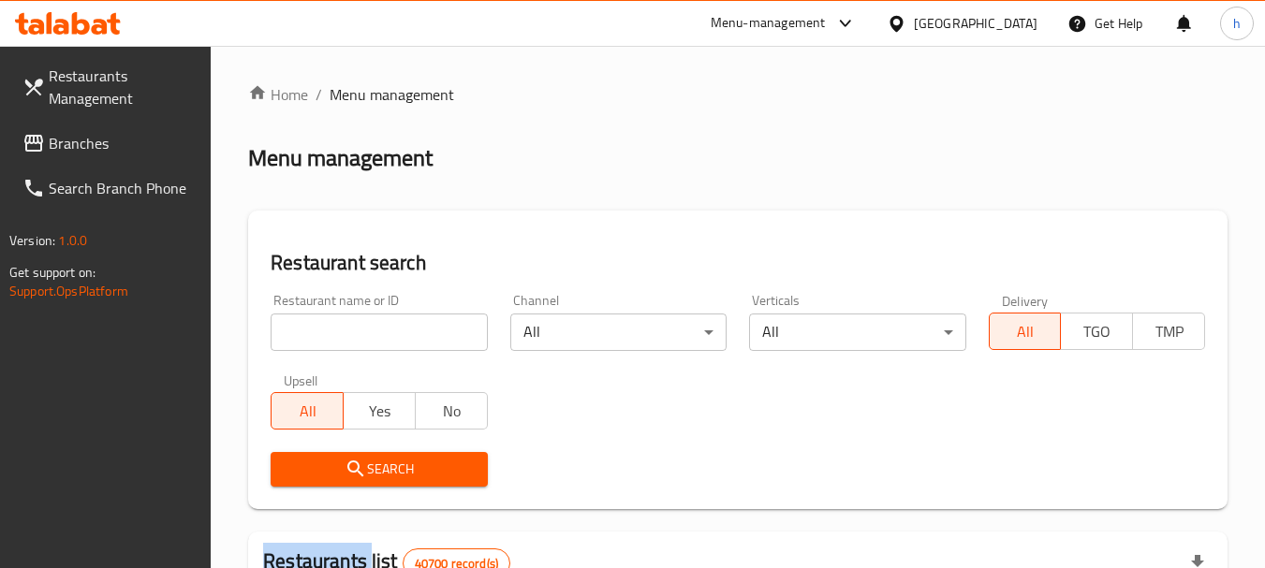
click at [378, 331] on div at bounding box center [632, 284] width 1265 height 568
click at [378, 331] on input "search" at bounding box center [379, 332] width 216 height 37
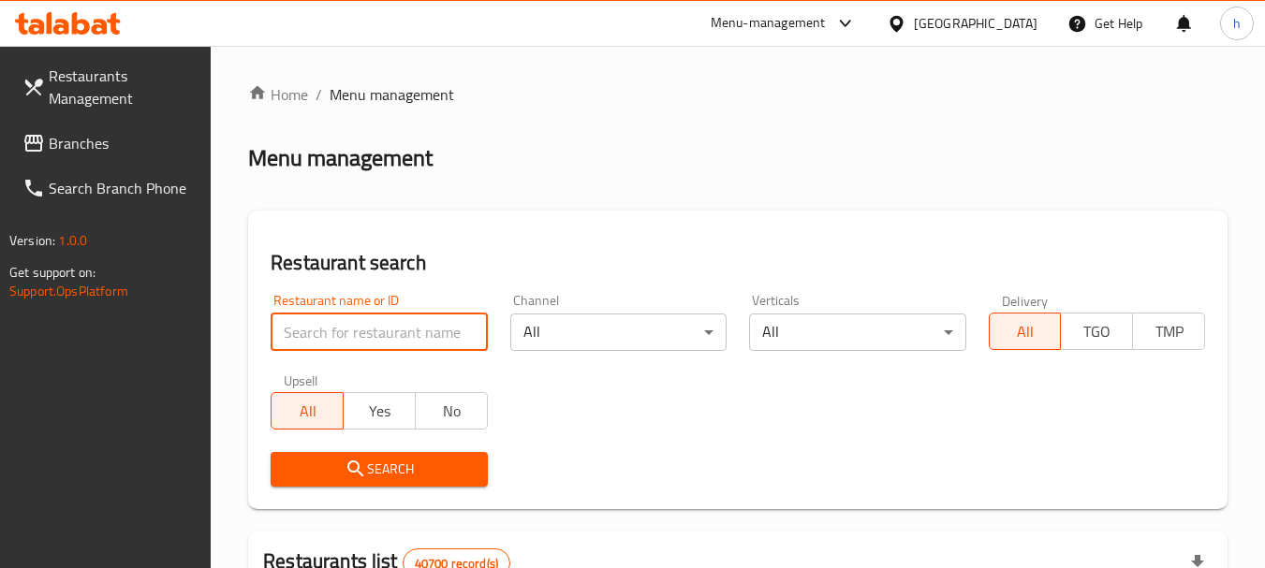
click at [378, 331] on input "search" at bounding box center [379, 332] width 216 height 37
paste input "699093"
type input "699093"
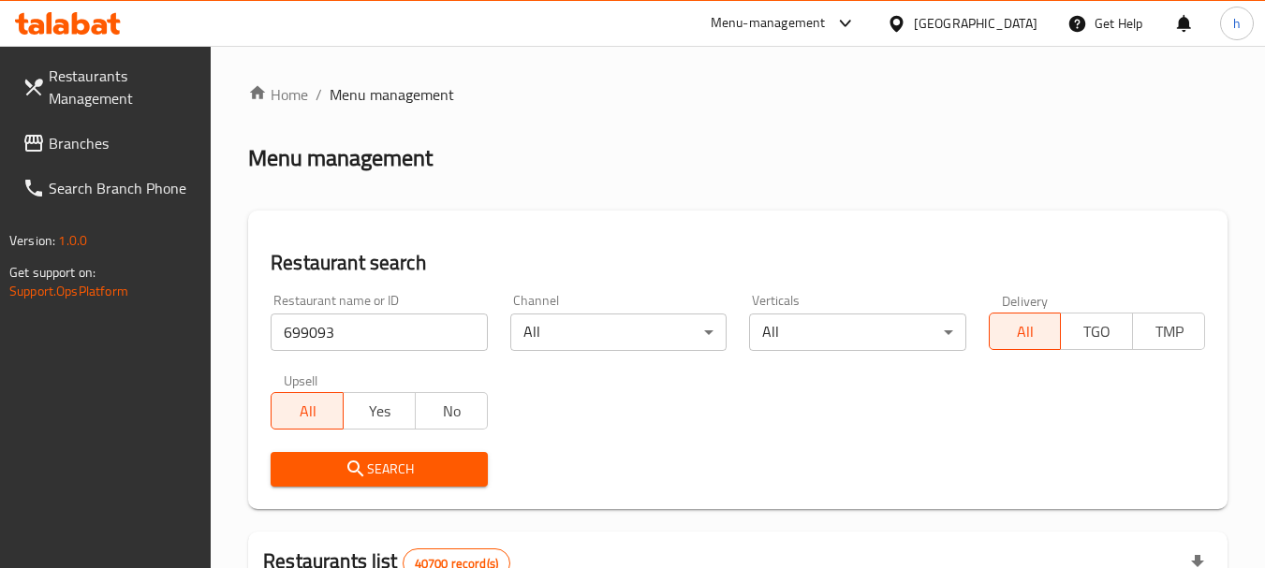
click at [384, 469] on span "Search" at bounding box center [379, 469] width 186 height 23
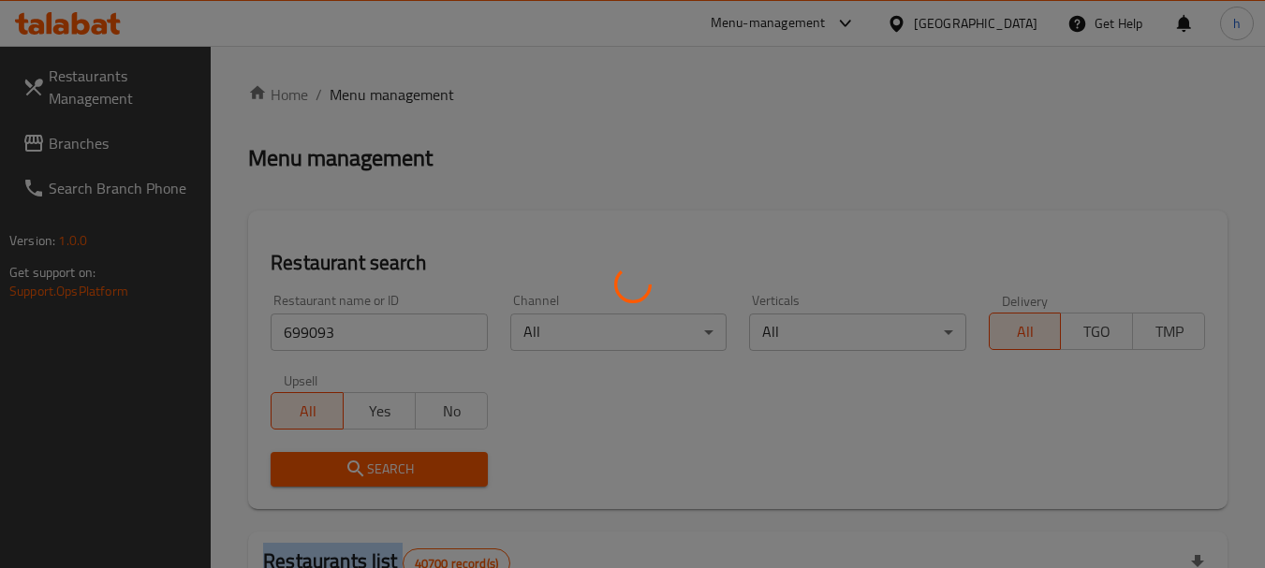
click at [384, 469] on div at bounding box center [632, 284] width 1265 height 568
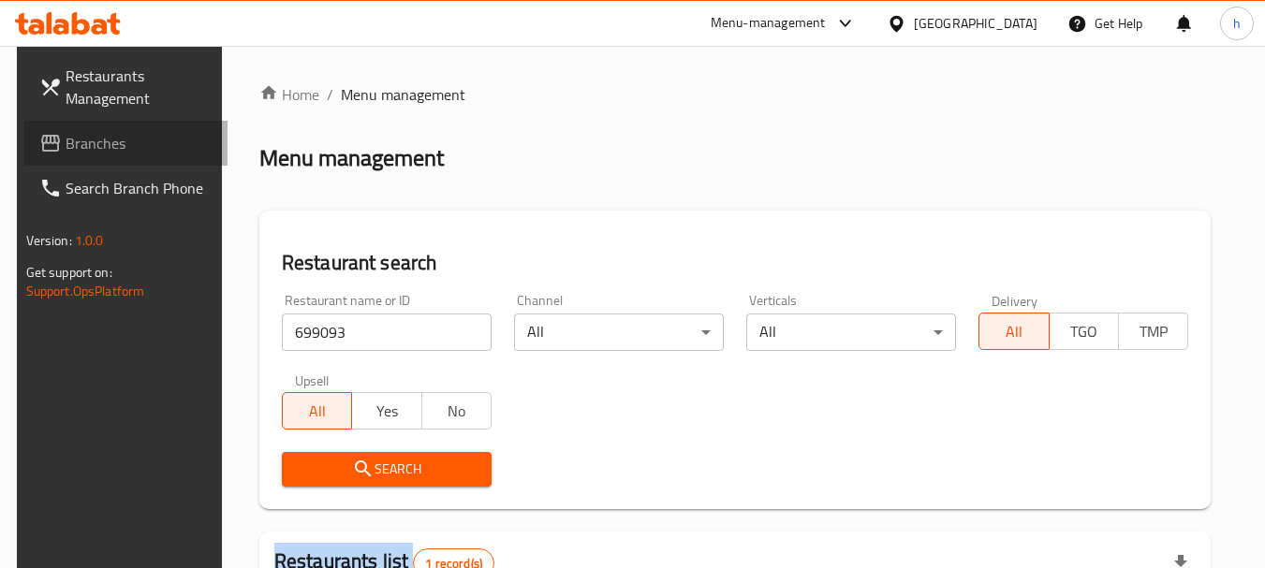
click at [133, 137] on span "Branches" at bounding box center [140, 143] width 148 height 22
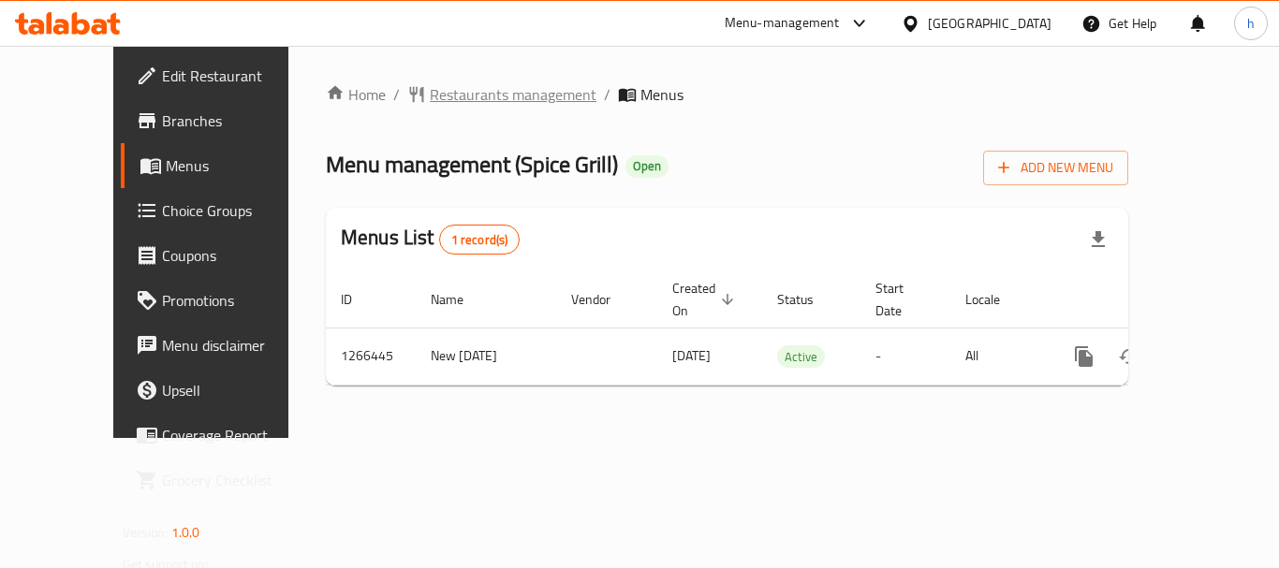
click at [481, 93] on span "Restaurants management" at bounding box center [513, 94] width 167 height 22
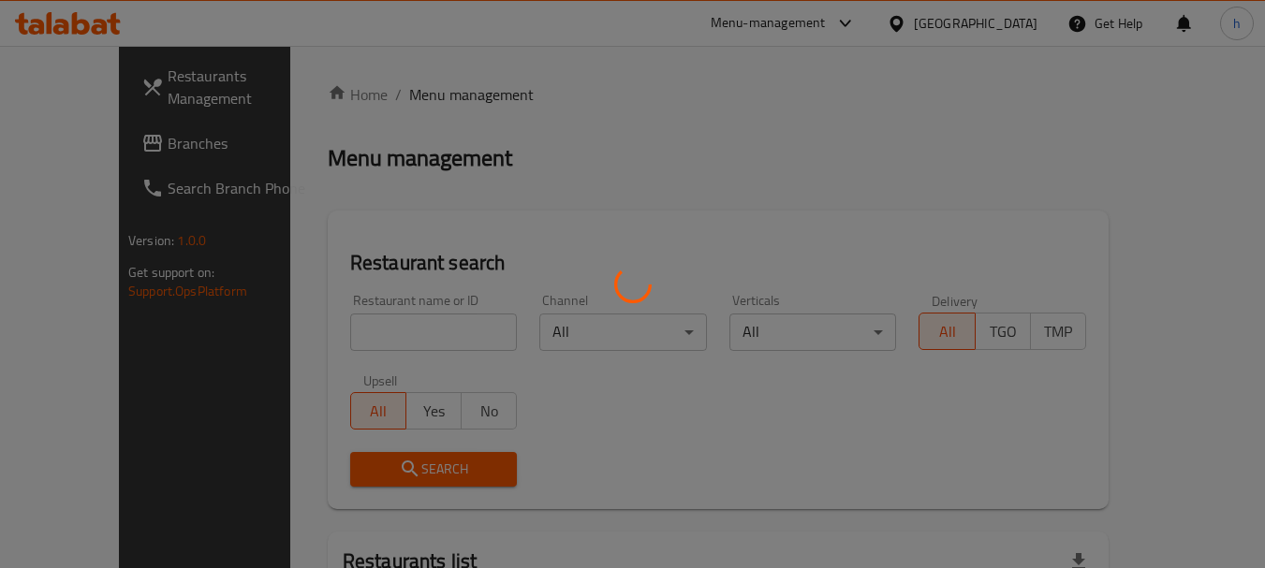
click at [343, 336] on div at bounding box center [632, 284] width 1265 height 568
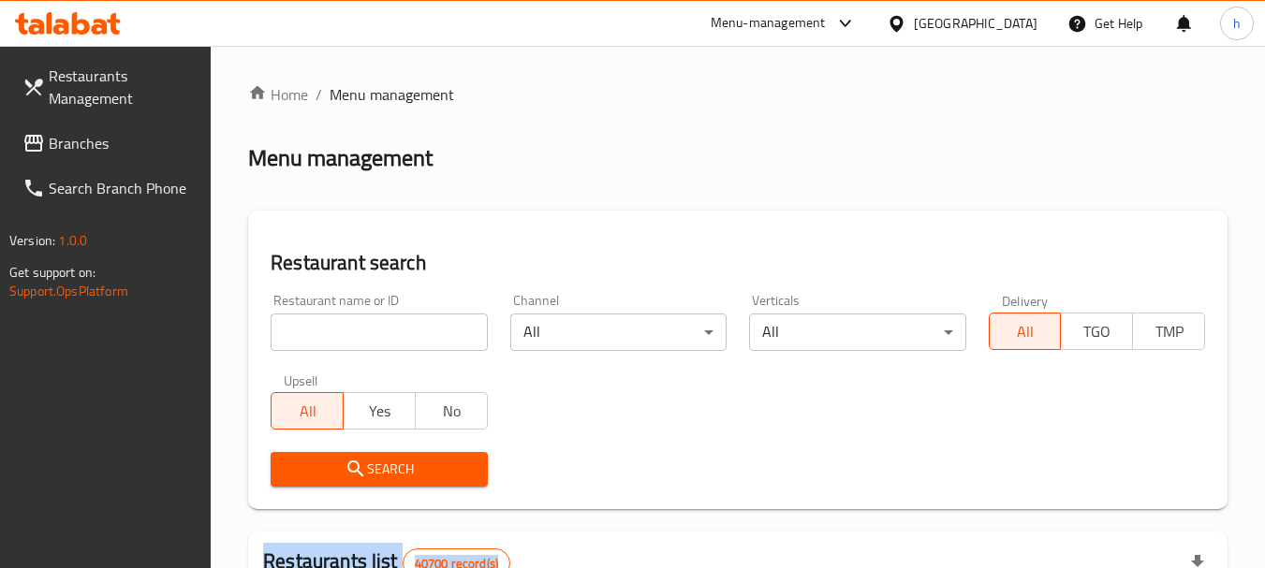
click at [343, 336] on div at bounding box center [632, 284] width 1265 height 568
click at [342, 329] on input "search" at bounding box center [379, 332] width 216 height 37
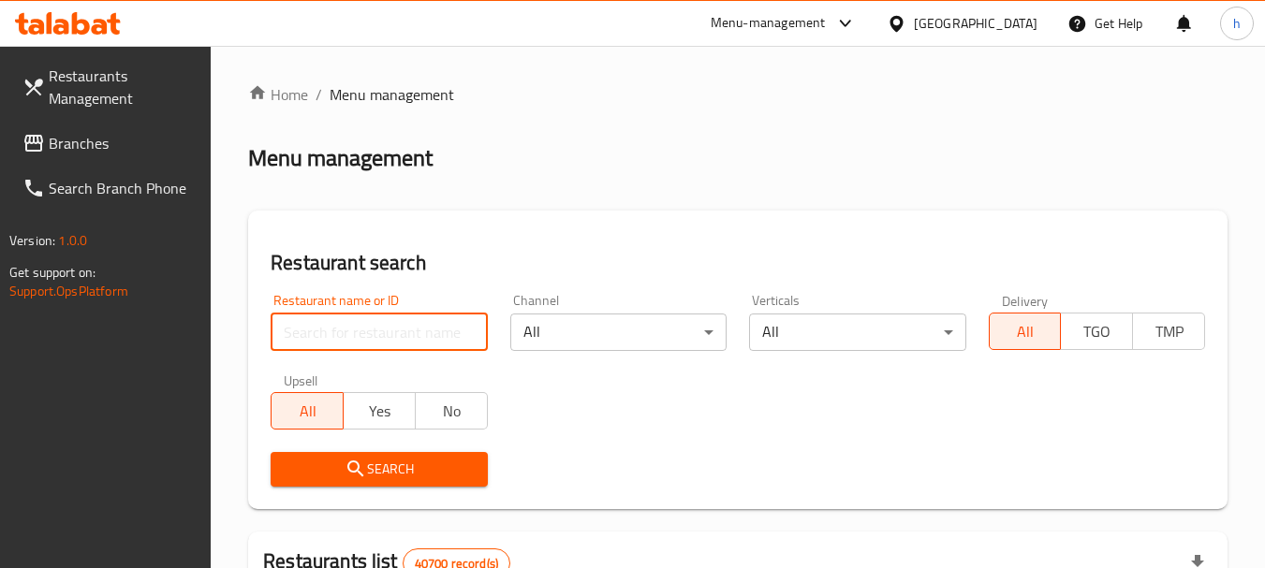
paste input "687321"
type input "687321"
click at [379, 470] on span "Search" at bounding box center [379, 469] width 186 height 23
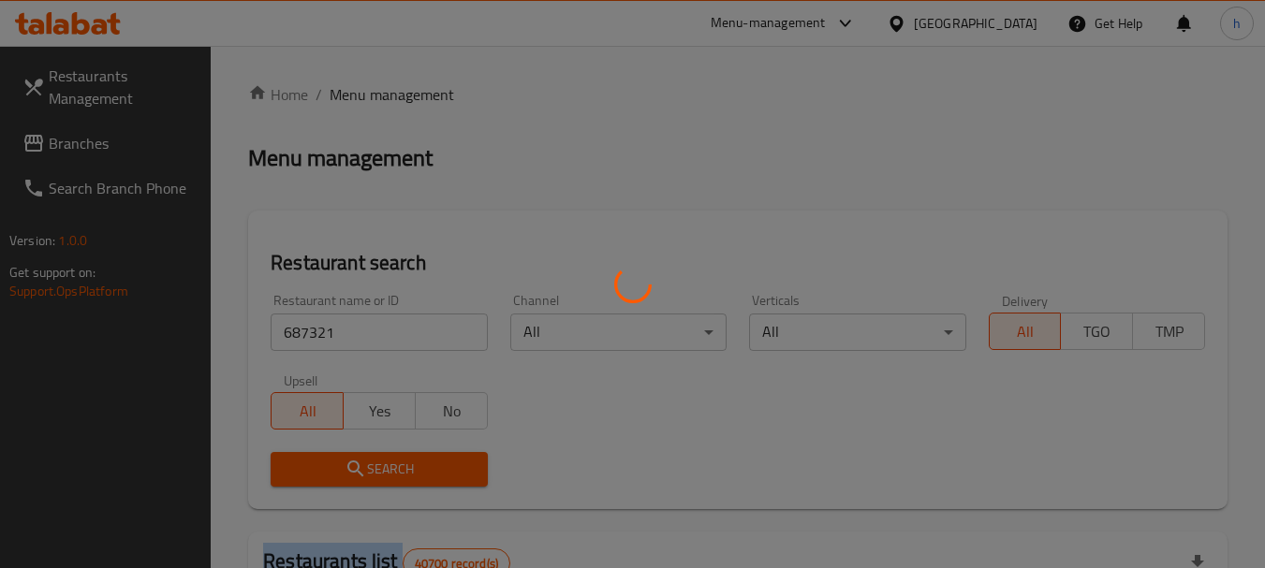
click at [379, 470] on div at bounding box center [632, 284] width 1265 height 568
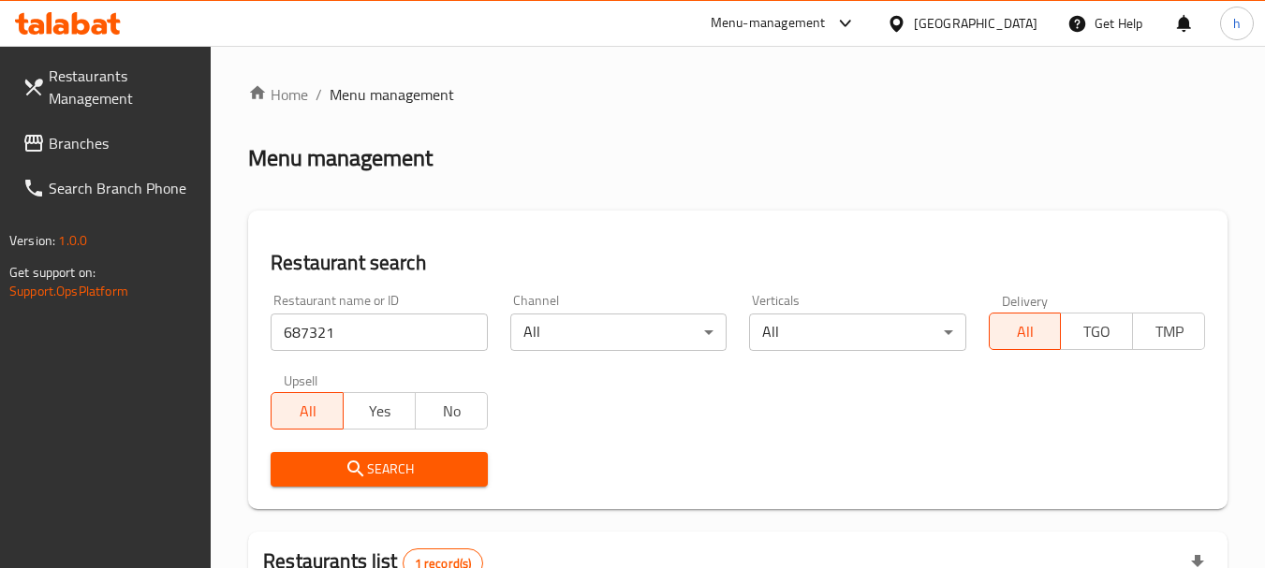
click at [976, 23] on div "[GEOGRAPHIC_DATA]" at bounding box center [976, 23] width 124 height 21
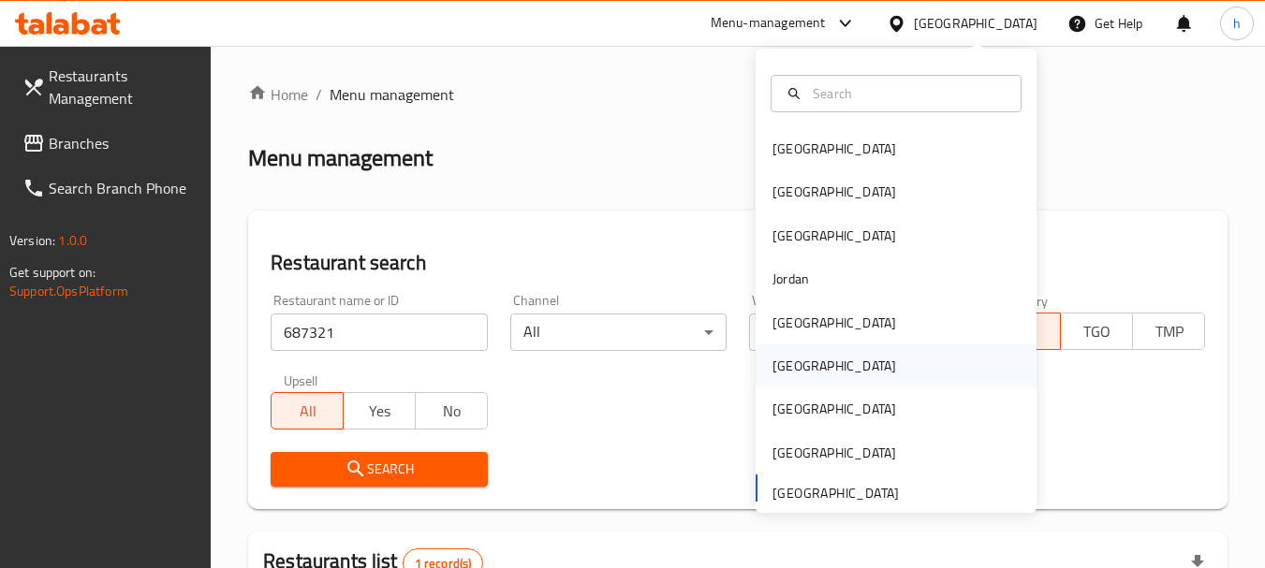
click at [783, 368] on div "[GEOGRAPHIC_DATA]" at bounding box center [835, 366] width 124 height 21
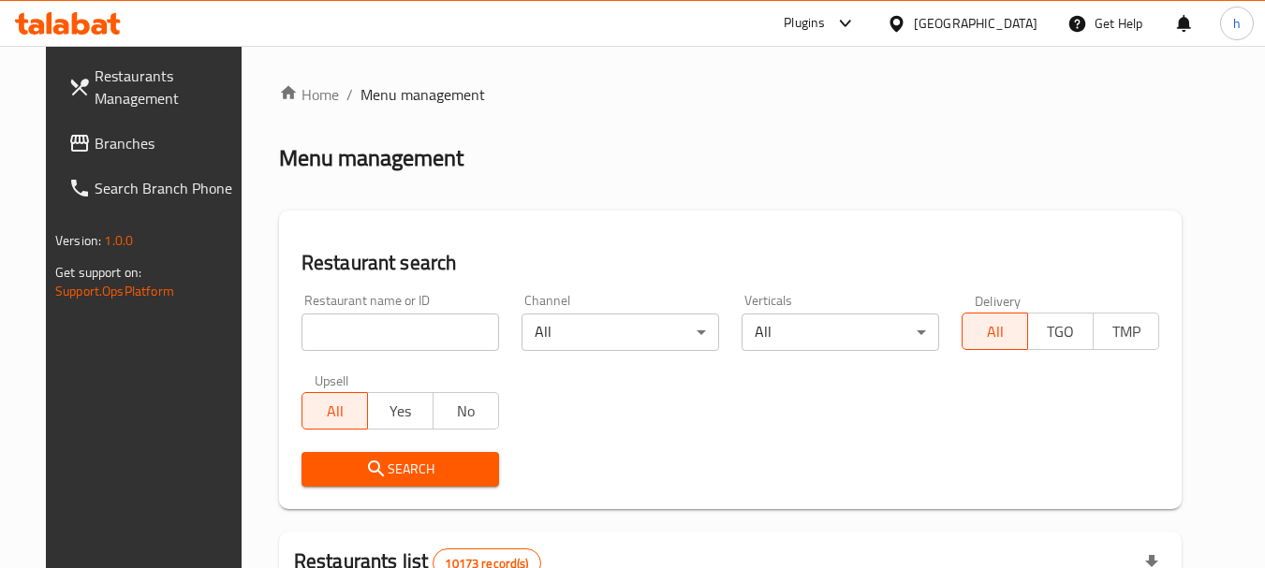
click at [95, 145] on span "Branches" at bounding box center [169, 143] width 148 height 22
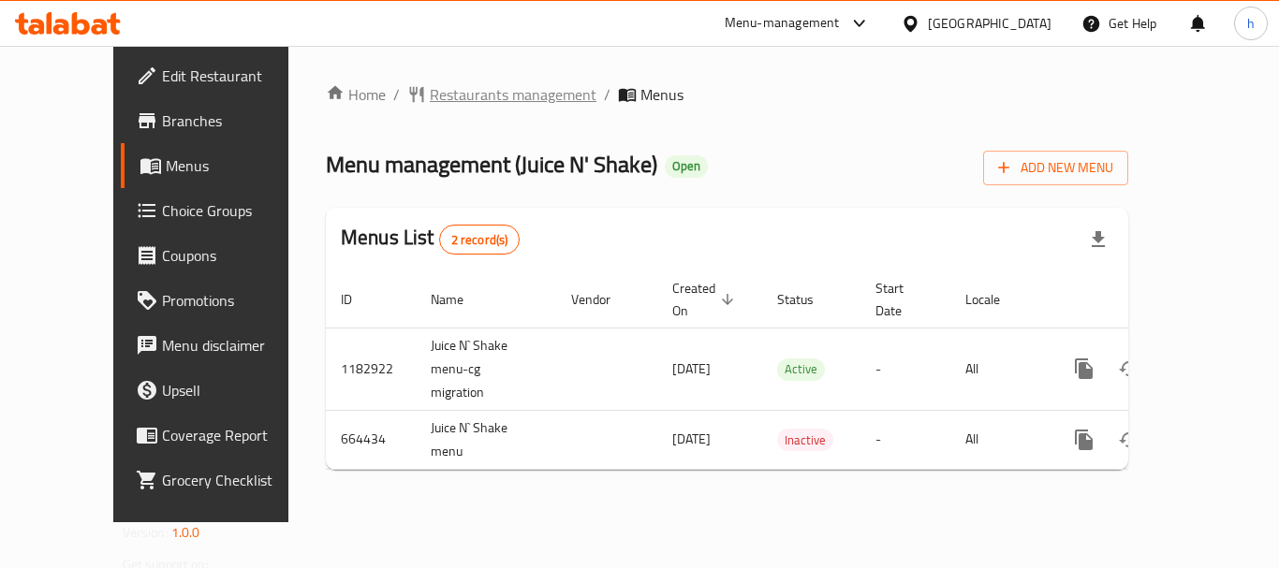
click at [430, 83] on span "Restaurants management" at bounding box center [513, 94] width 167 height 22
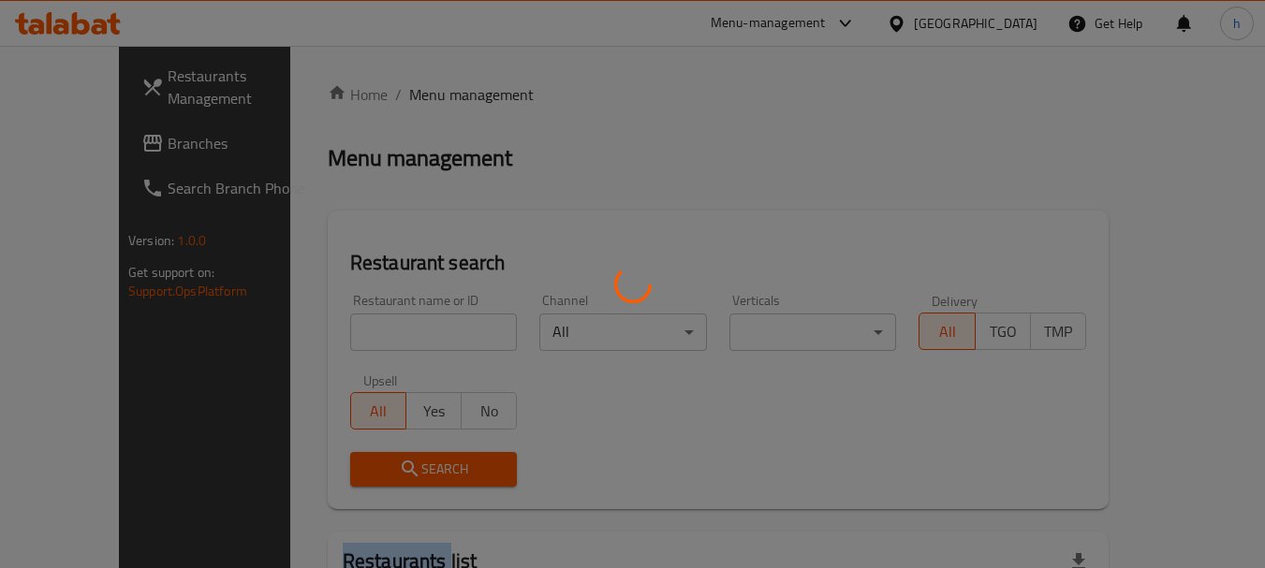
click at [404, 83] on div at bounding box center [632, 284] width 1265 height 568
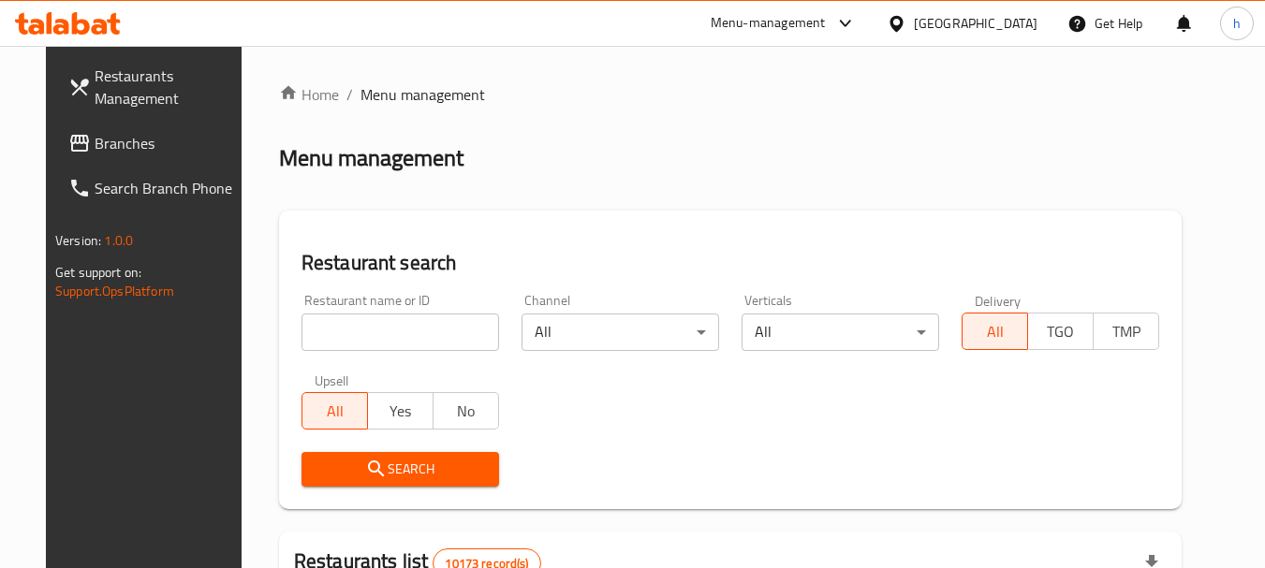
click at [360, 340] on input "search" at bounding box center [401, 332] width 198 height 37
paste input "667293"
type input "667293"
click at [371, 463] on span "Search" at bounding box center [401, 469] width 168 height 23
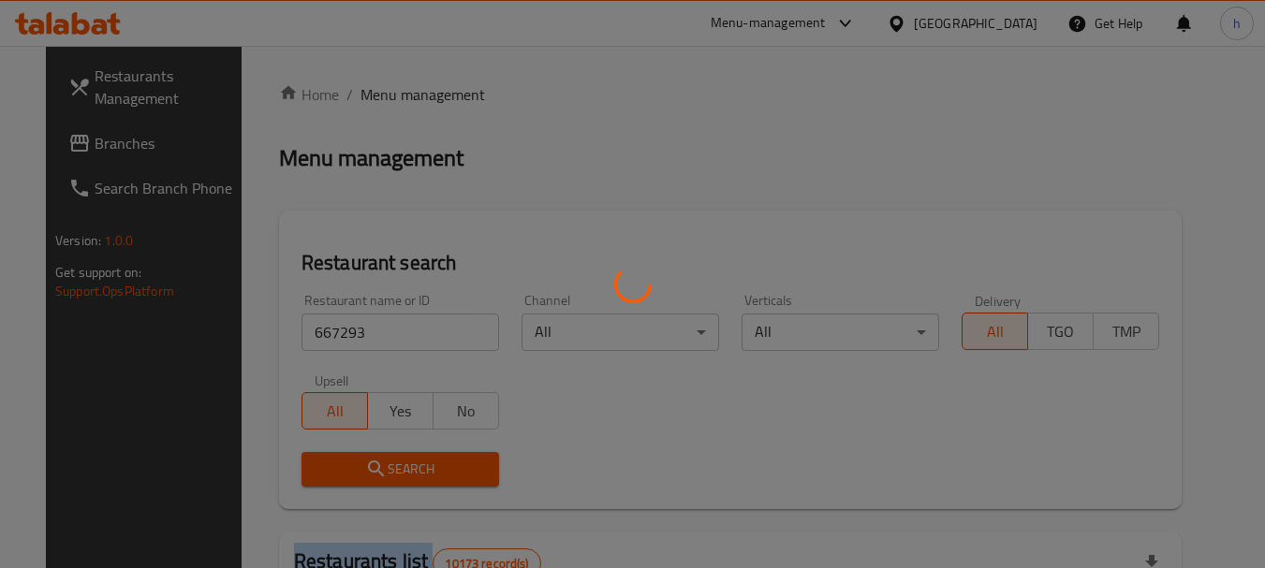
click at [371, 463] on div at bounding box center [632, 284] width 1265 height 568
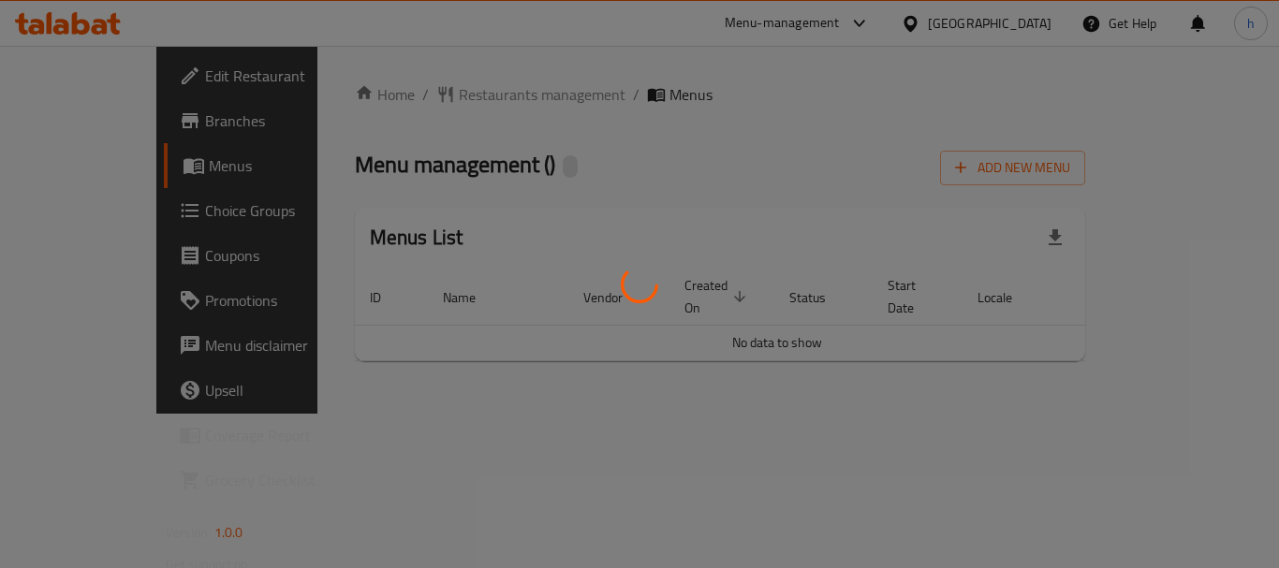
click at [1004, 26] on div at bounding box center [639, 284] width 1279 height 568
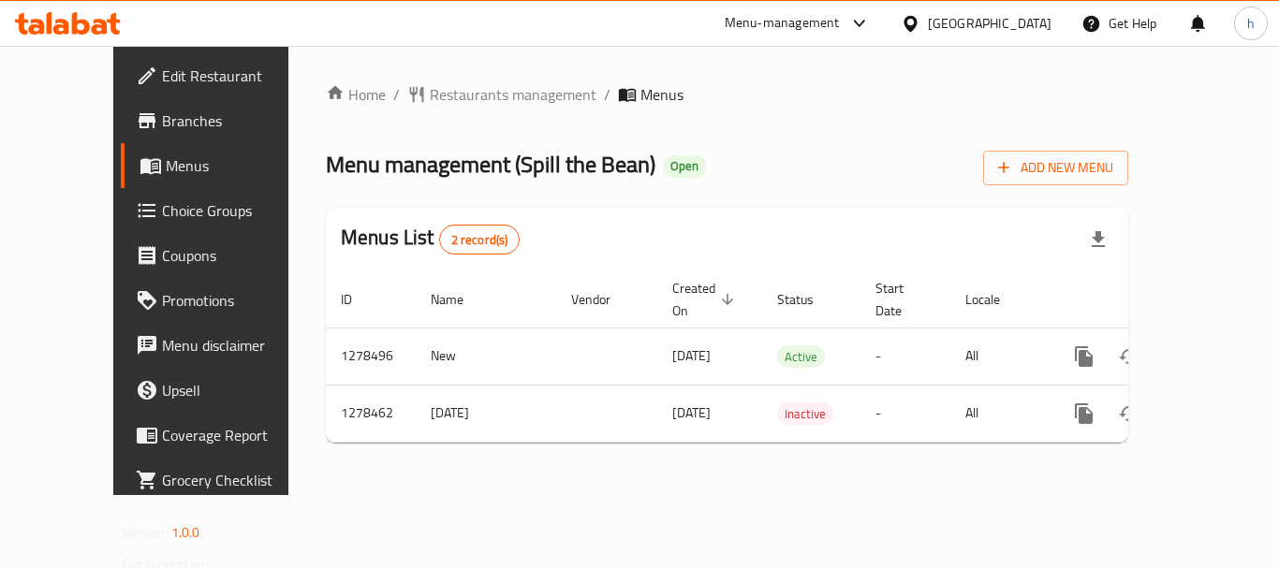
click at [1005, 23] on div "[GEOGRAPHIC_DATA]" at bounding box center [990, 23] width 124 height 21
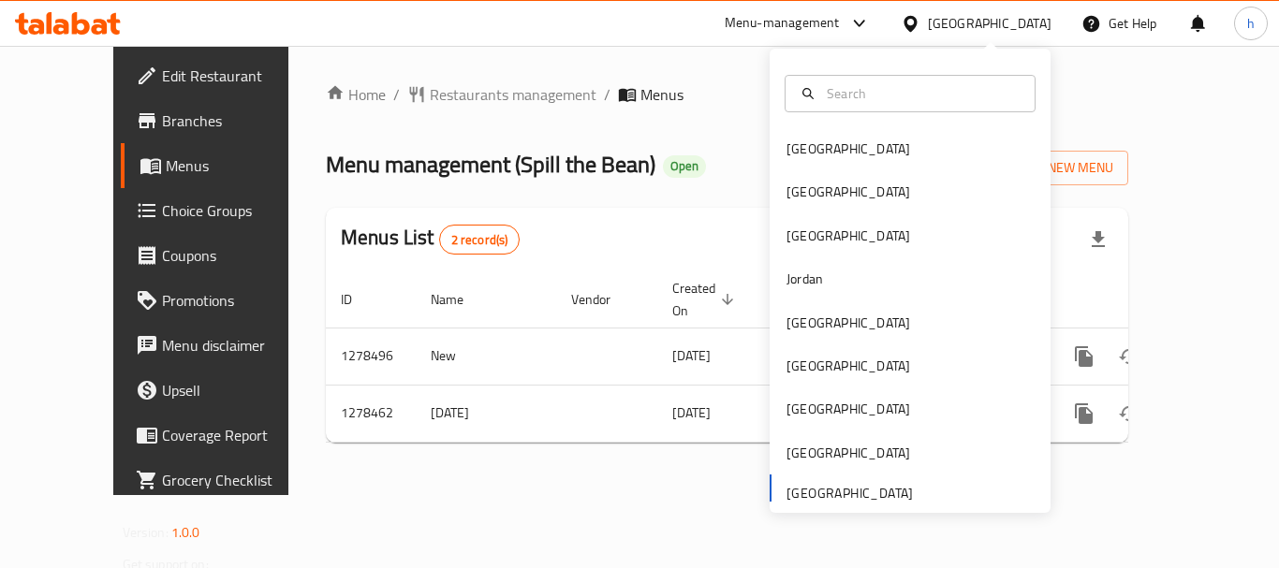
click at [1005, 23] on div "[GEOGRAPHIC_DATA]" at bounding box center [990, 23] width 124 height 21
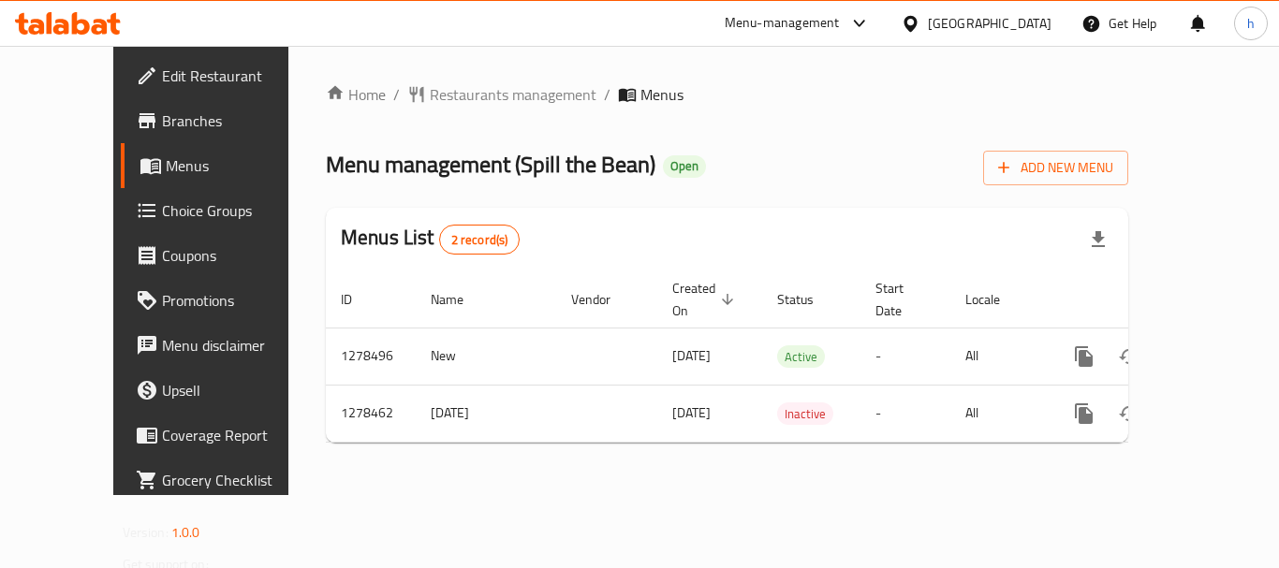
click at [1005, 28] on div "[GEOGRAPHIC_DATA]" at bounding box center [990, 23] width 124 height 21
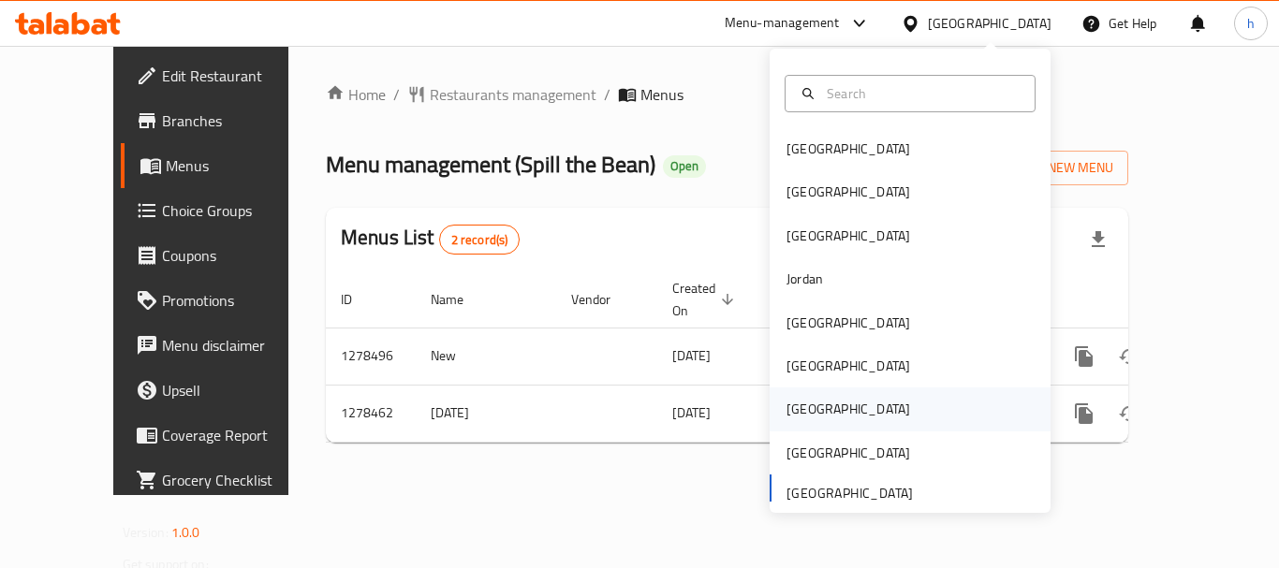
click at [796, 407] on div "[GEOGRAPHIC_DATA]" at bounding box center [849, 409] width 124 height 21
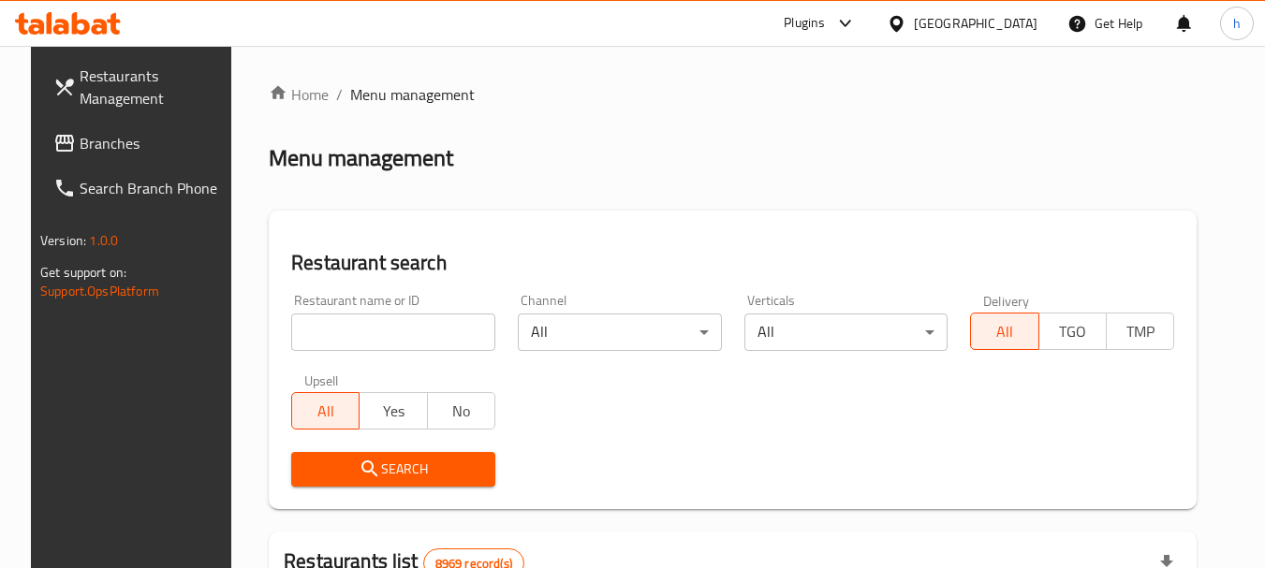
click at [89, 142] on span "Branches" at bounding box center [154, 143] width 148 height 22
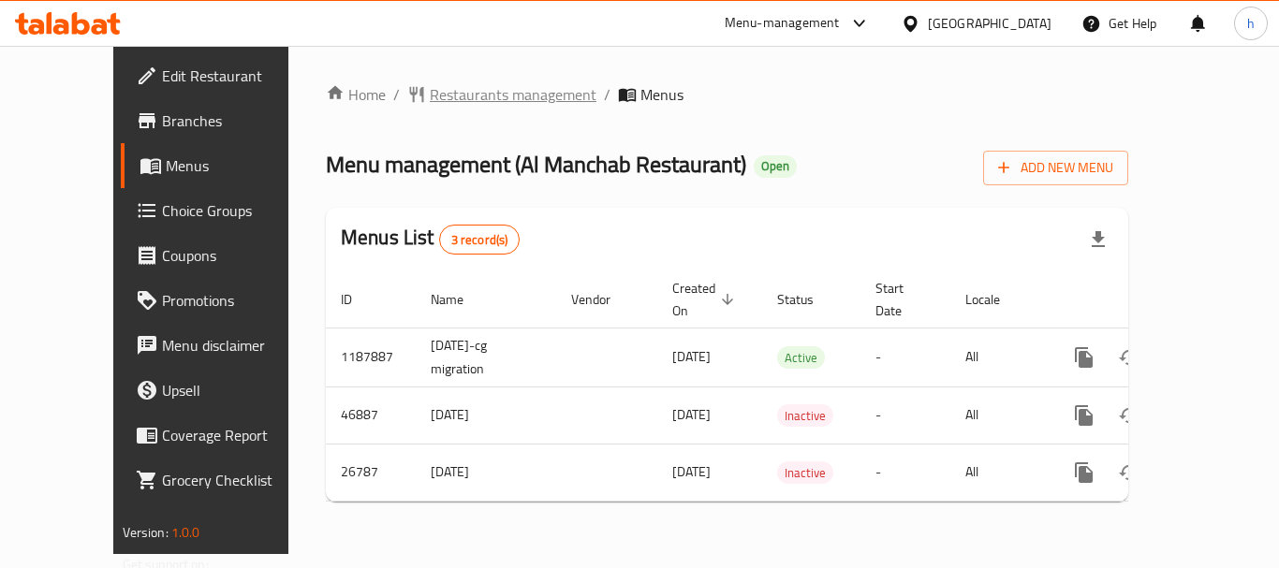
click at [431, 96] on span "Restaurants management" at bounding box center [513, 94] width 167 height 22
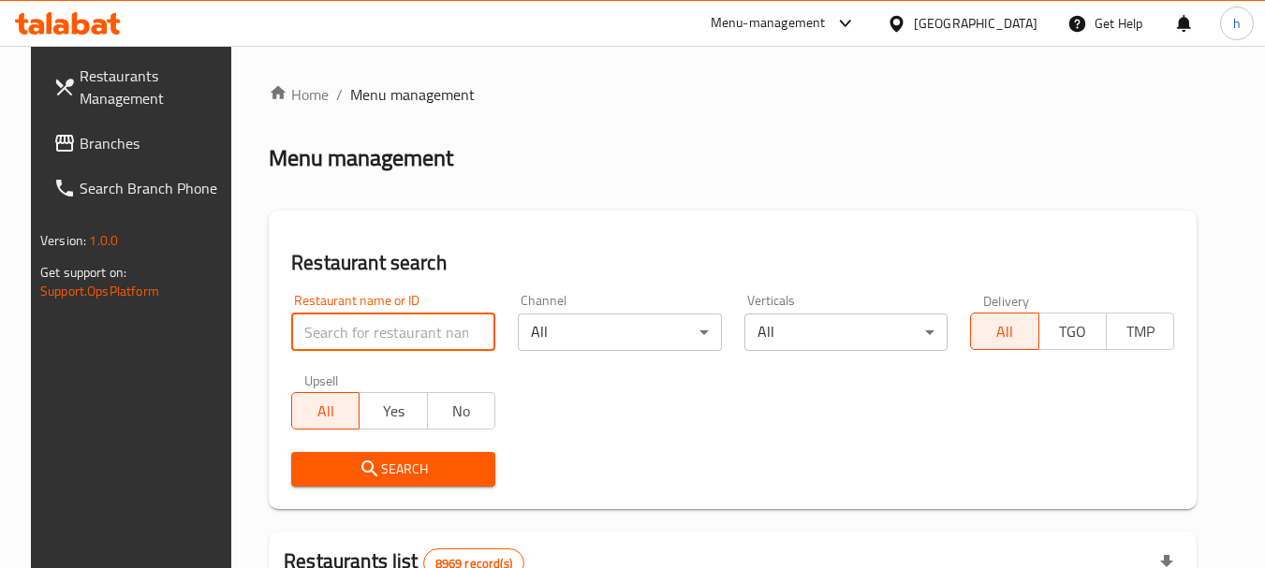
click at [377, 337] on input "search" at bounding box center [393, 332] width 204 height 37
paste input "13962"
type input "13962"
click at [374, 464] on span "Search" at bounding box center [393, 469] width 174 height 23
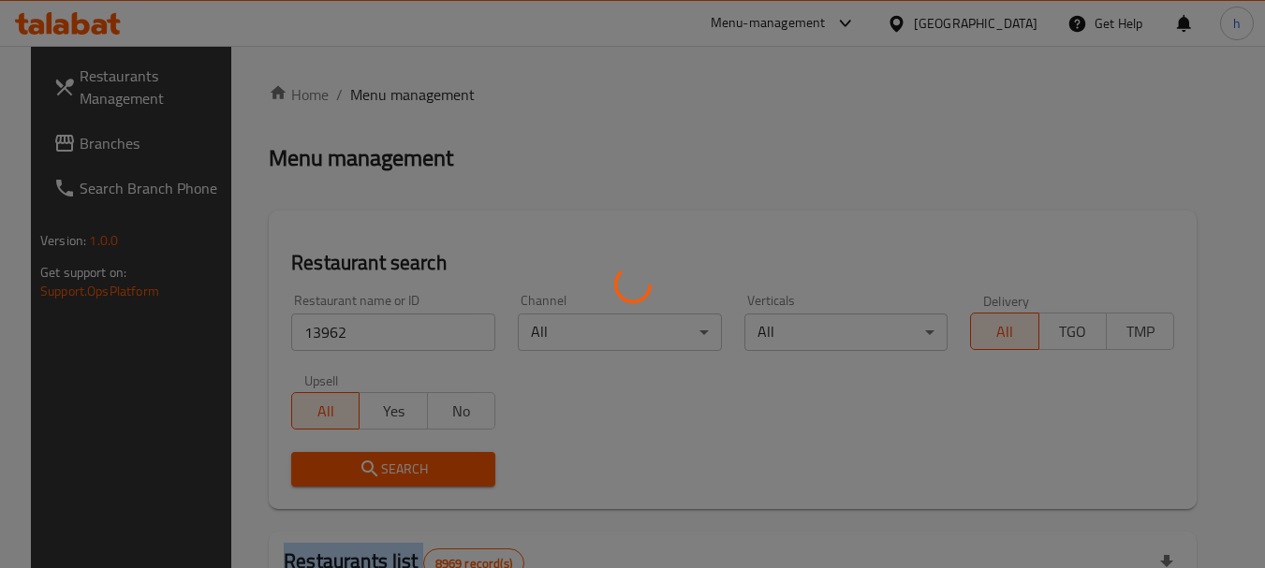
click at [374, 464] on div at bounding box center [632, 284] width 1265 height 568
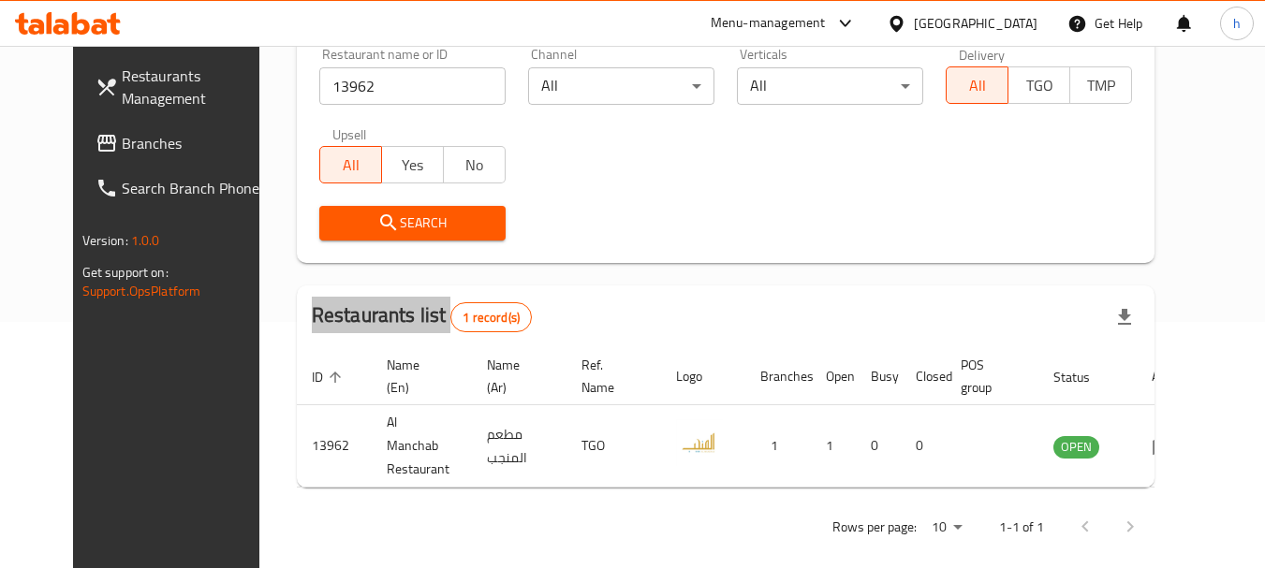
scroll to position [251, 0]
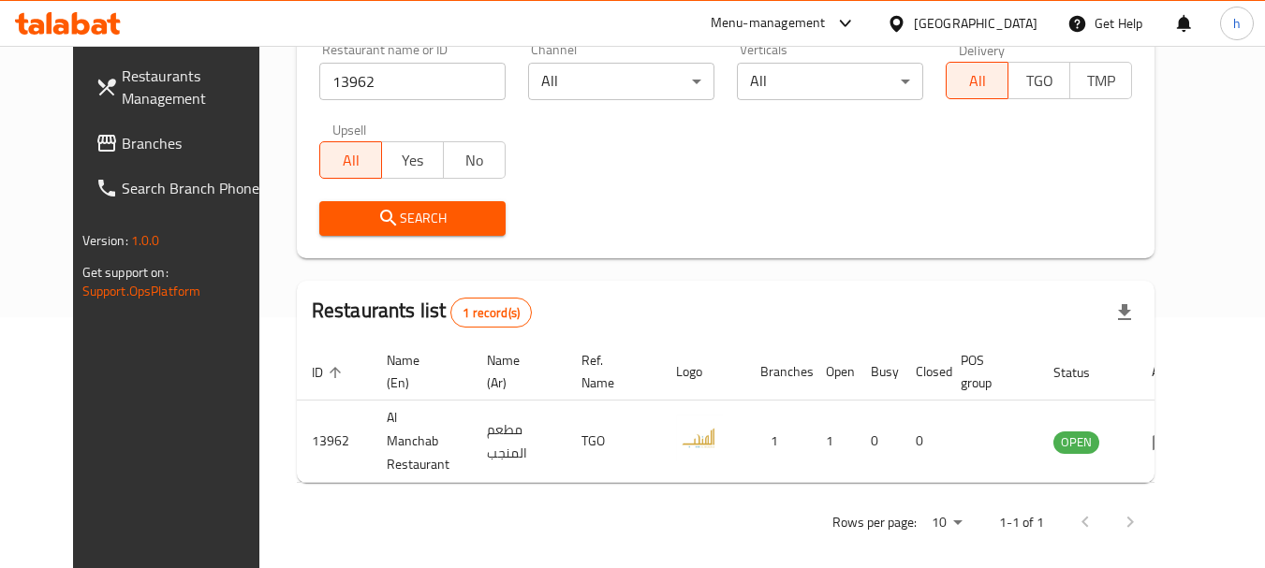
click at [1012, 24] on div "Qatar" at bounding box center [976, 23] width 124 height 21
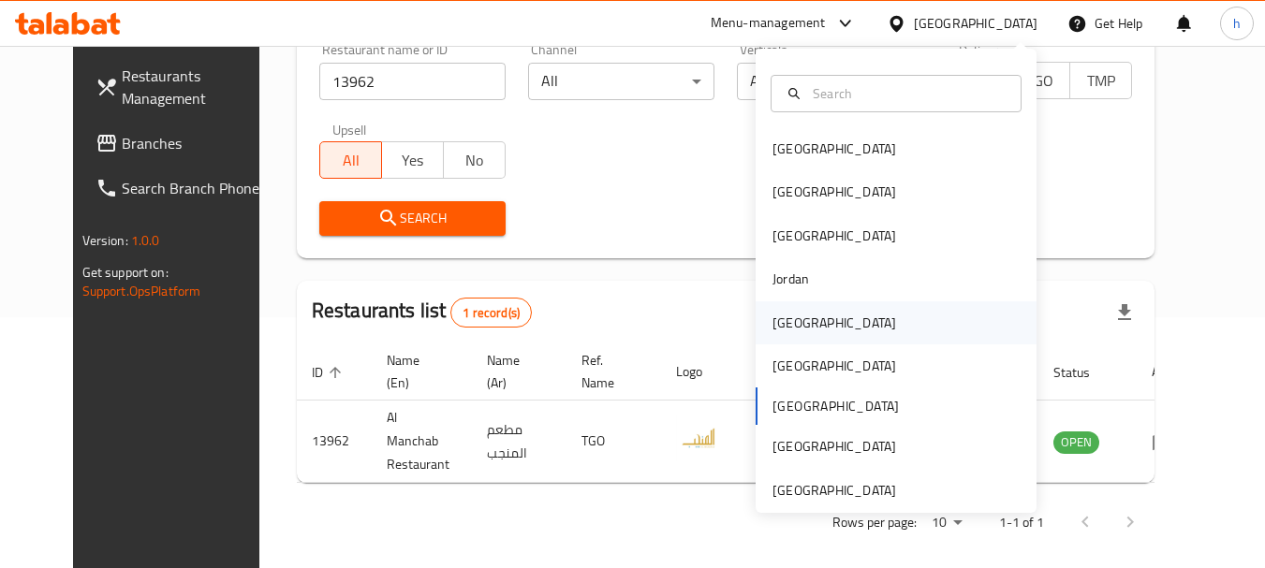
click at [780, 320] on div "[GEOGRAPHIC_DATA]" at bounding box center [835, 323] width 124 height 21
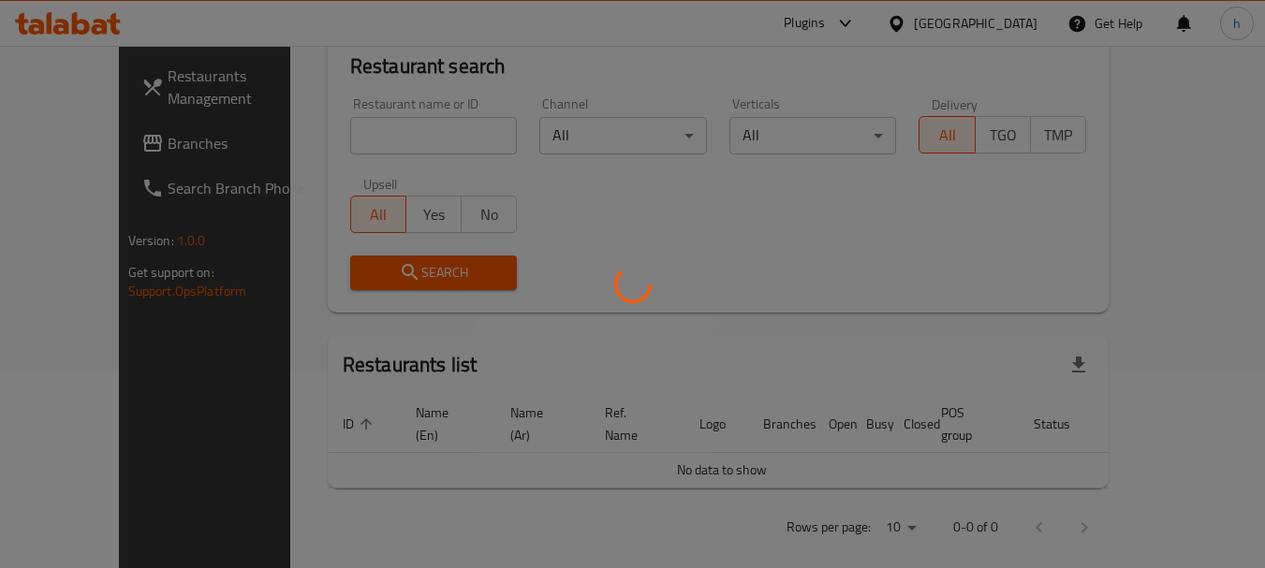
scroll to position [251, 0]
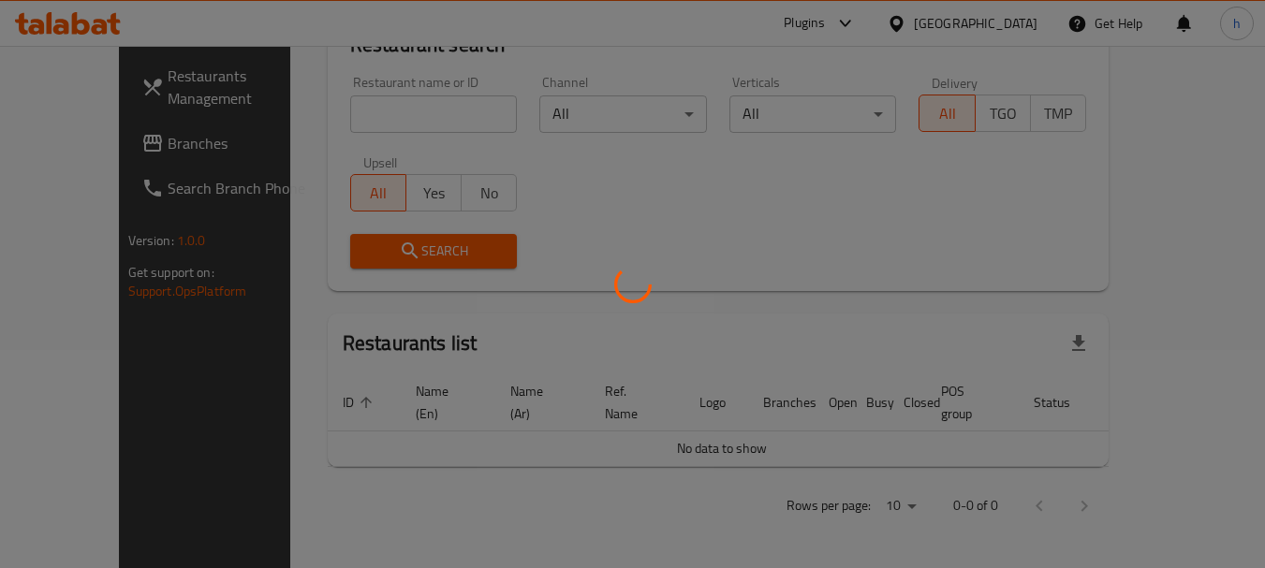
click at [67, 143] on div at bounding box center [632, 284] width 1265 height 568
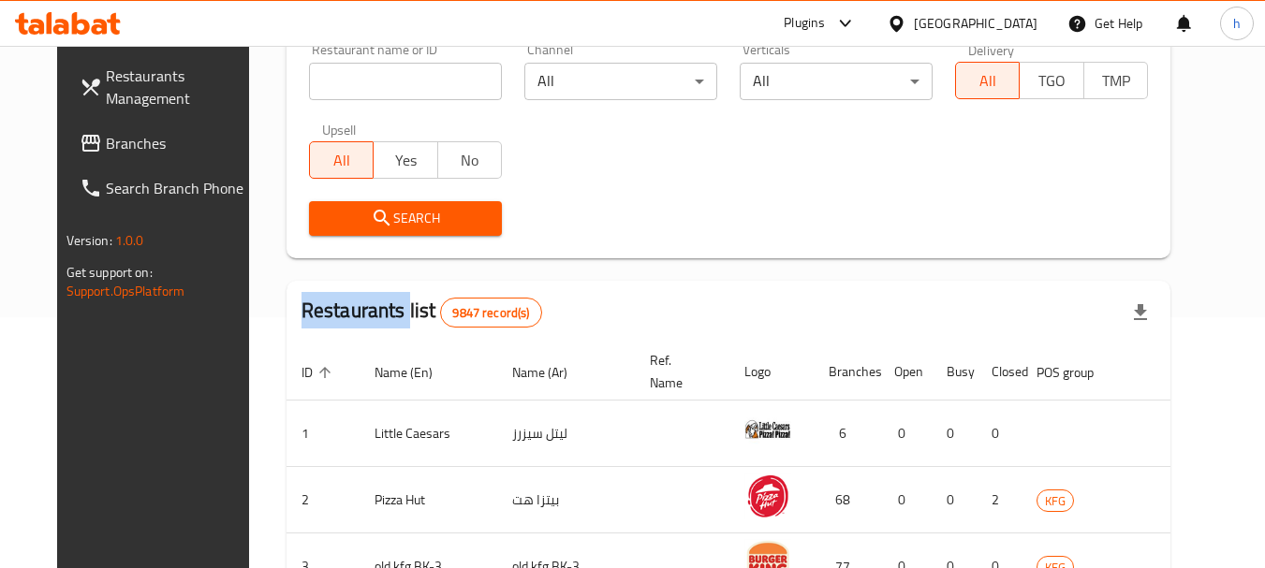
click at [67, 143] on div "Restaurants Management Branches Search Branch Phone Version: 1.0.0 Get support …" at bounding box center [632, 420] width 1151 height 1250
click at [106, 143] on span "Branches" at bounding box center [180, 143] width 148 height 22
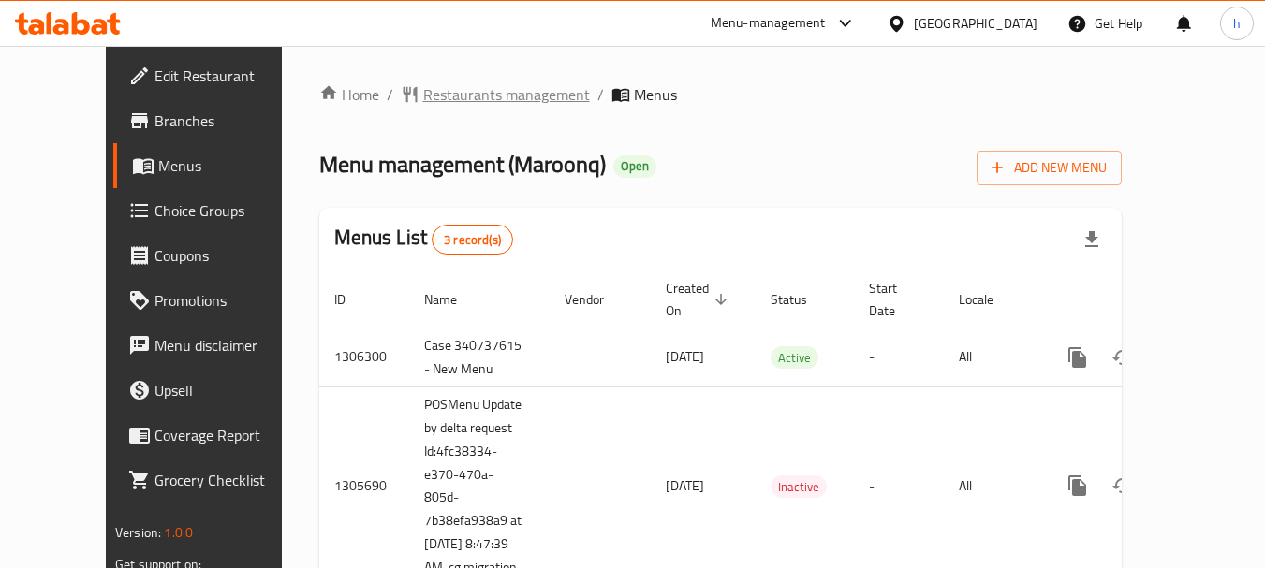
click at [431, 98] on span "Restaurants management" at bounding box center [506, 94] width 167 height 22
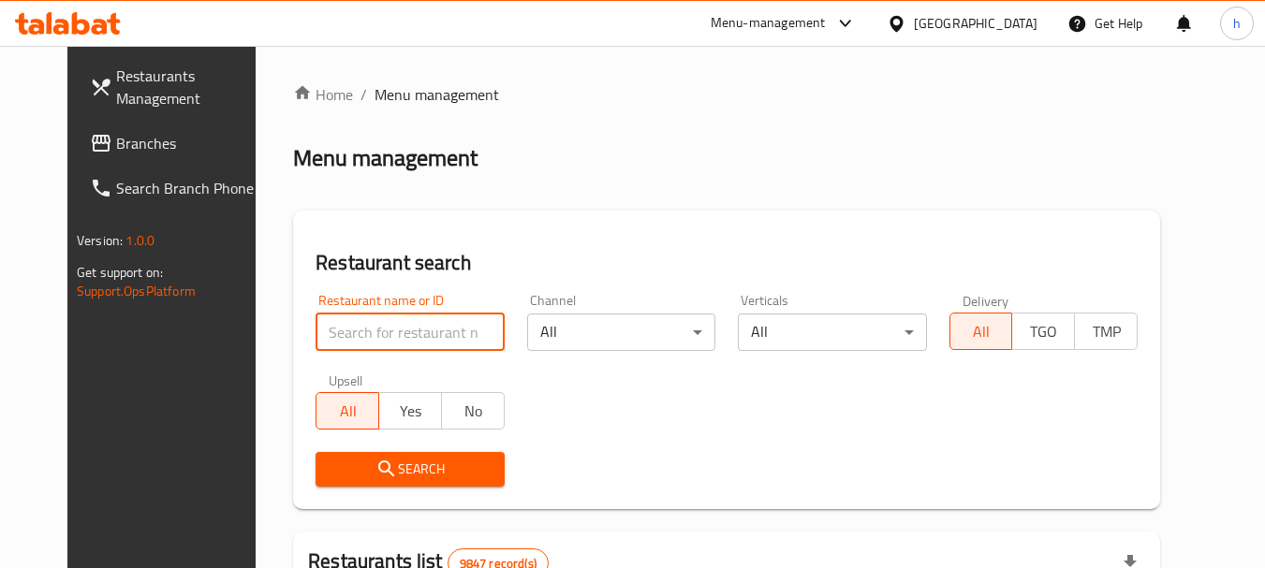
click at [358, 314] on input "search" at bounding box center [410, 332] width 188 height 37
paste input "701289"
type input "701289"
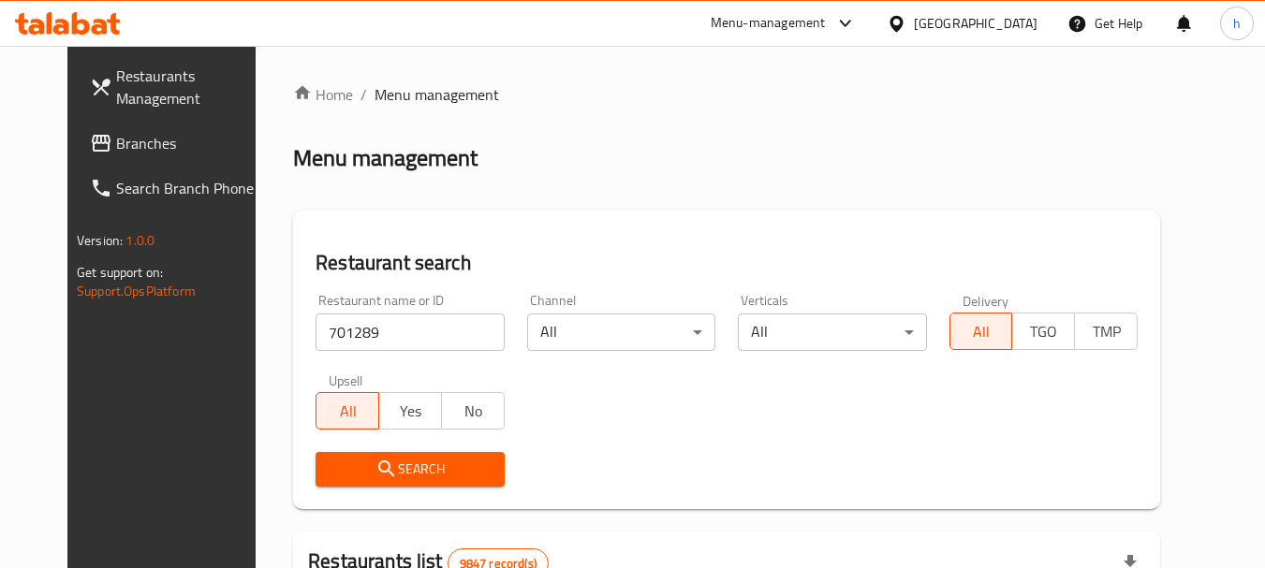
click at [331, 464] on span "Search" at bounding box center [410, 469] width 158 height 23
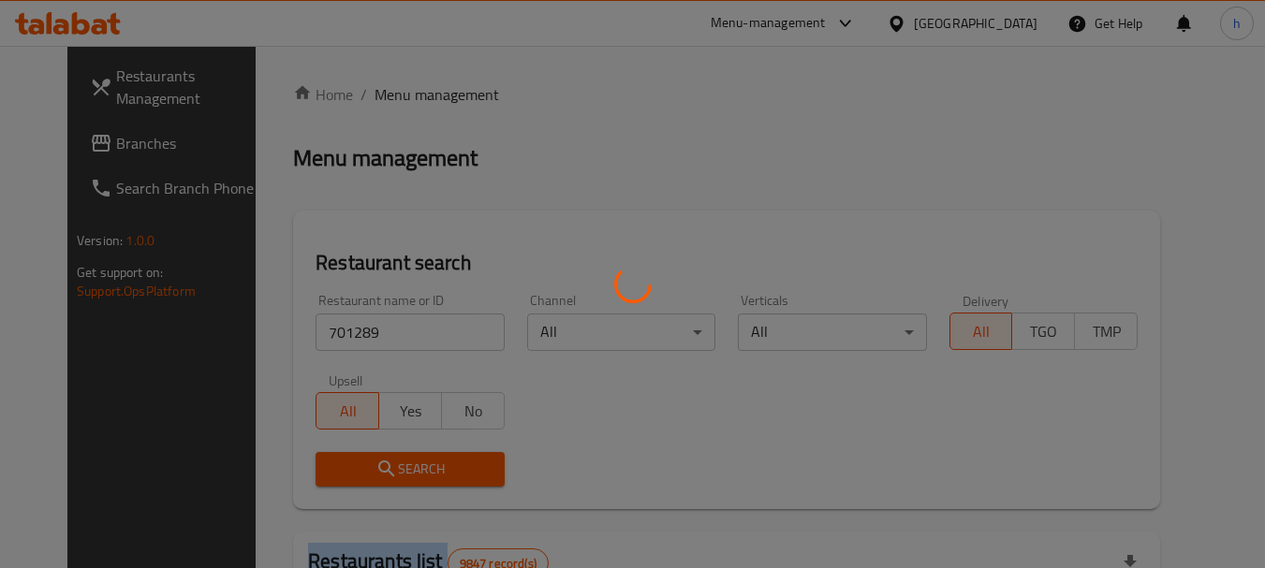
click at [329, 464] on div at bounding box center [632, 284] width 1265 height 568
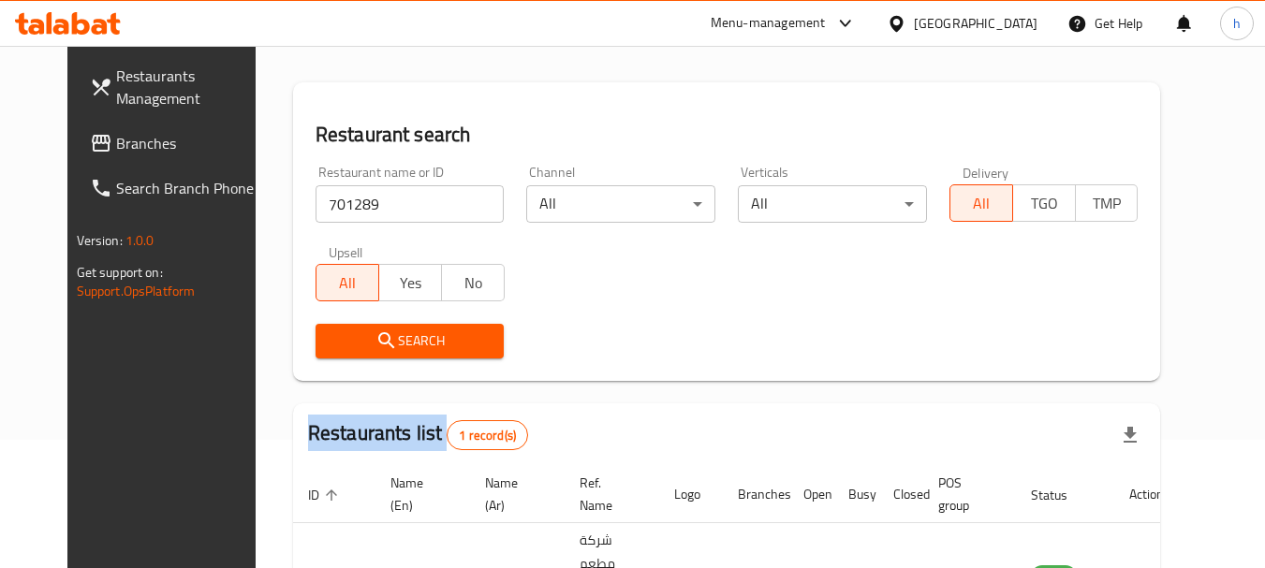
scroll to position [243, 0]
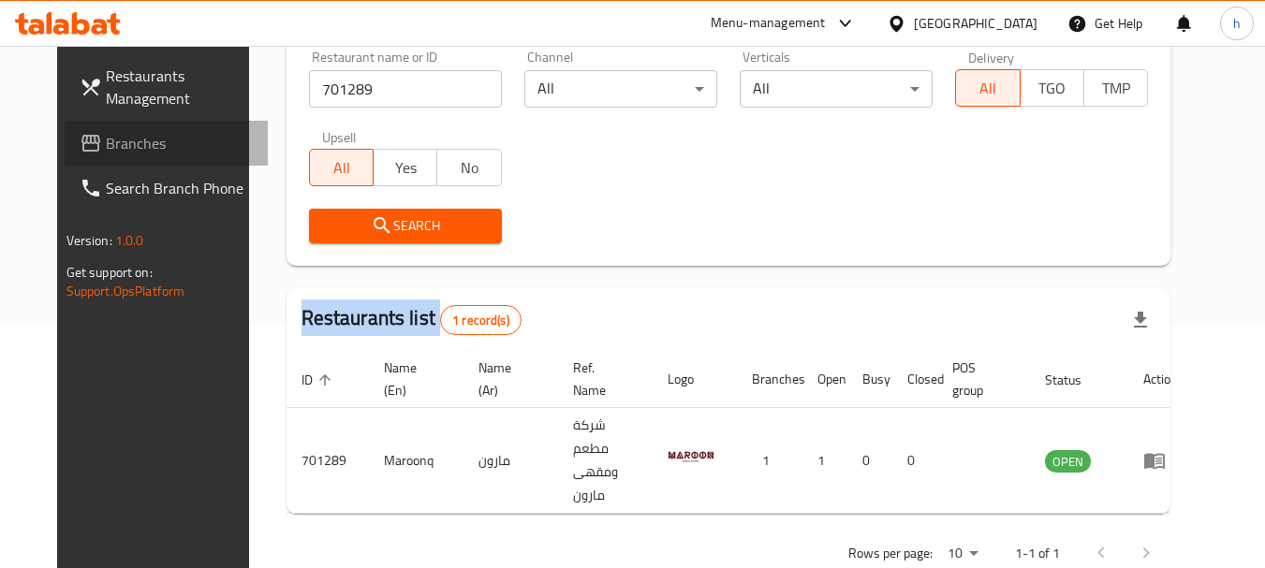
click at [106, 140] on span "Branches" at bounding box center [180, 143] width 148 height 22
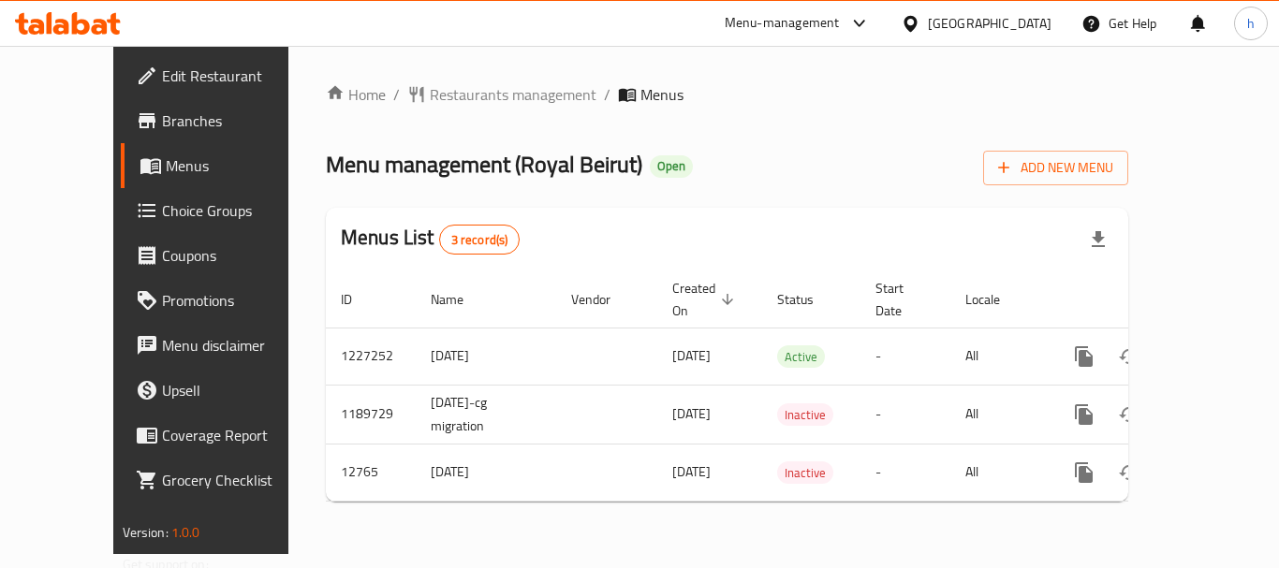
click at [430, 87] on span "Restaurants management" at bounding box center [513, 94] width 167 height 22
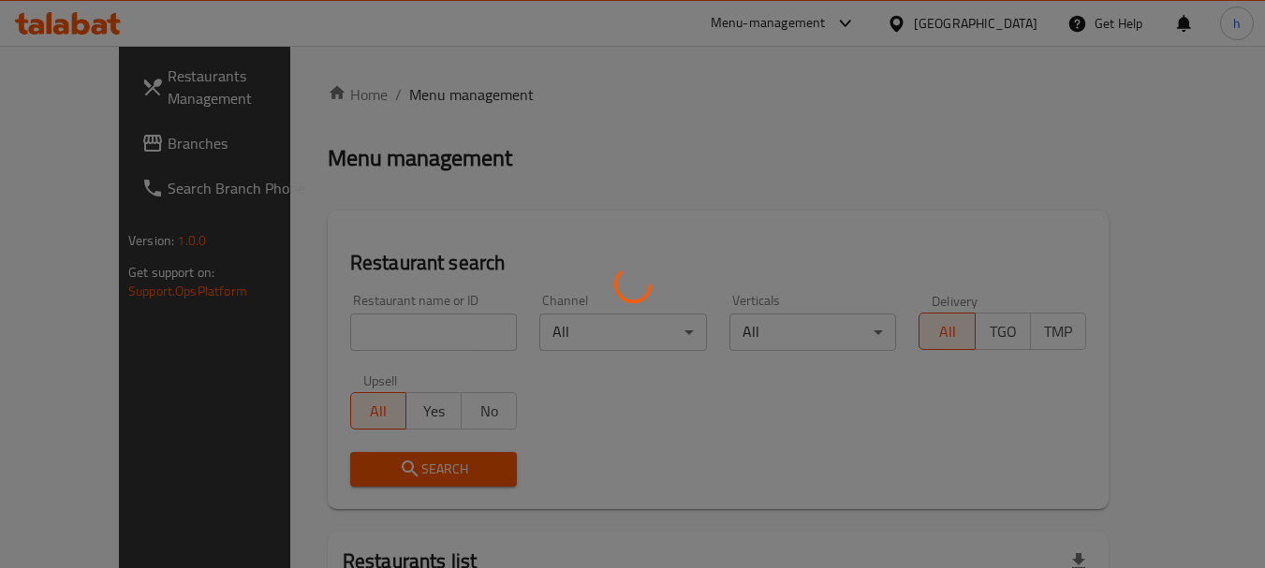
click at [331, 324] on div at bounding box center [632, 284] width 1265 height 568
click at [331, 325] on div at bounding box center [632, 284] width 1265 height 568
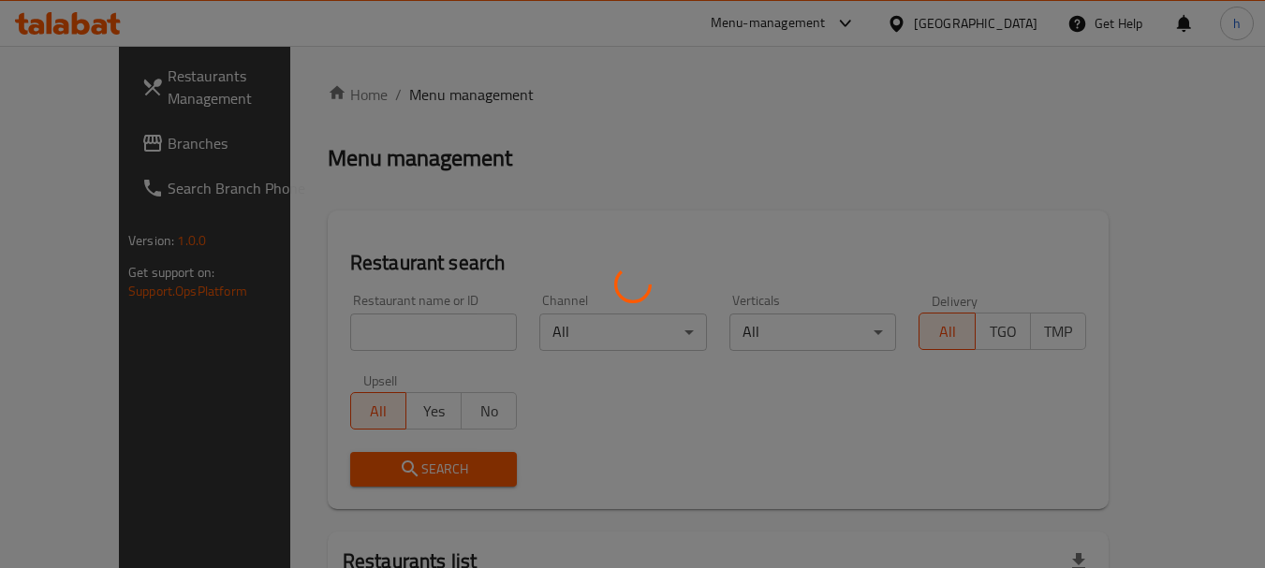
click at [317, 331] on div at bounding box center [632, 284] width 1265 height 568
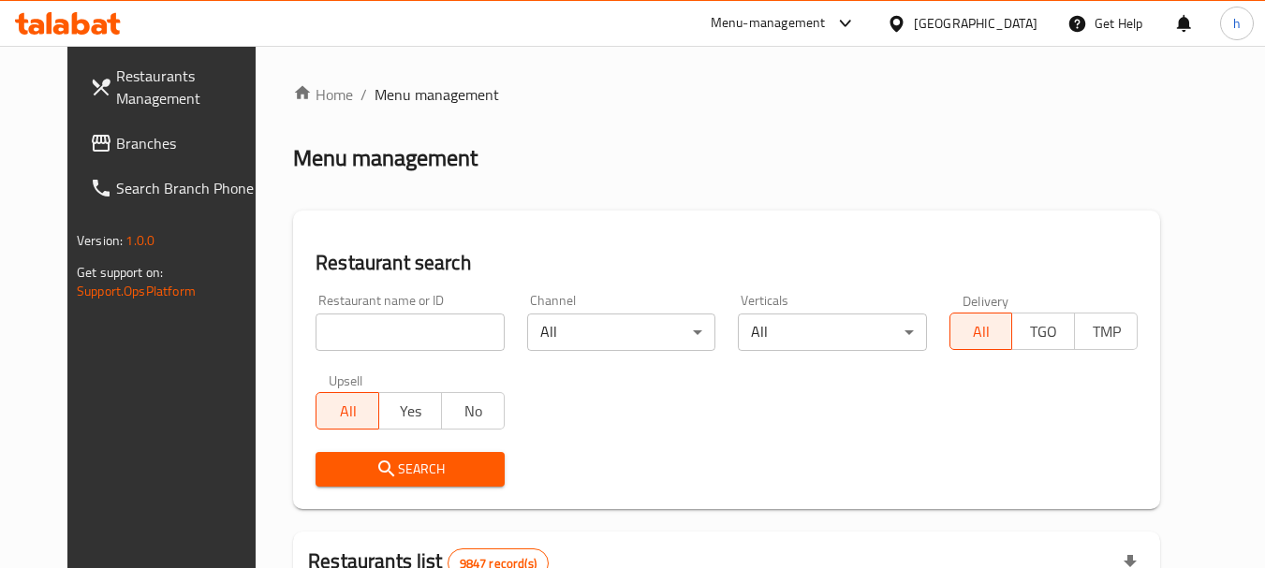
click at [317, 341] on input "search" at bounding box center [410, 332] width 188 height 37
paste input "2072"
type input "2072"
click at [399, 473] on span "Search" at bounding box center [410, 469] width 158 height 23
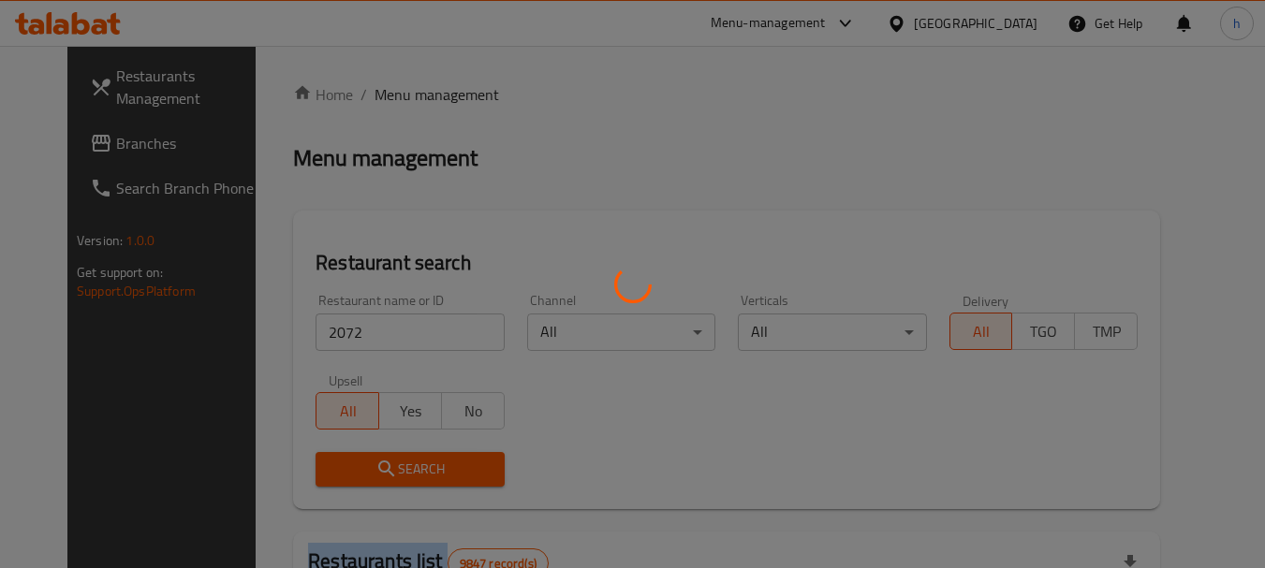
click at [399, 473] on div at bounding box center [632, 284] width 1265 height 568
click at [397, 473] on div at bounding box center [632, 284] width 1265 height 568
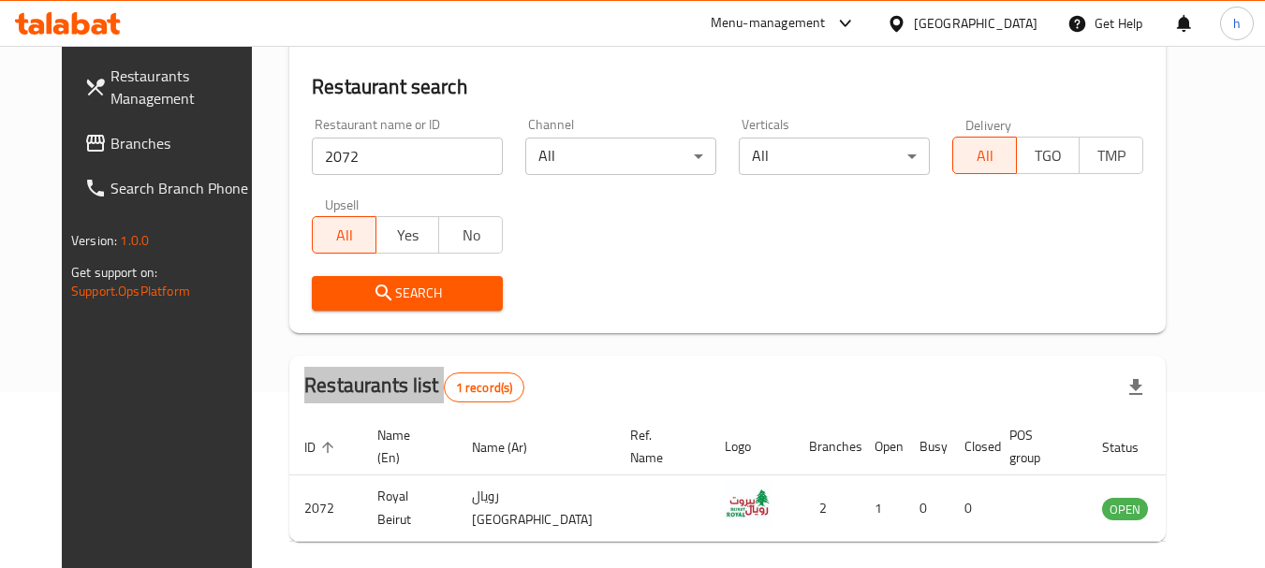
scroll to position [251, 0]
